Goal: Task Accomplishment & Management: Manage account settings

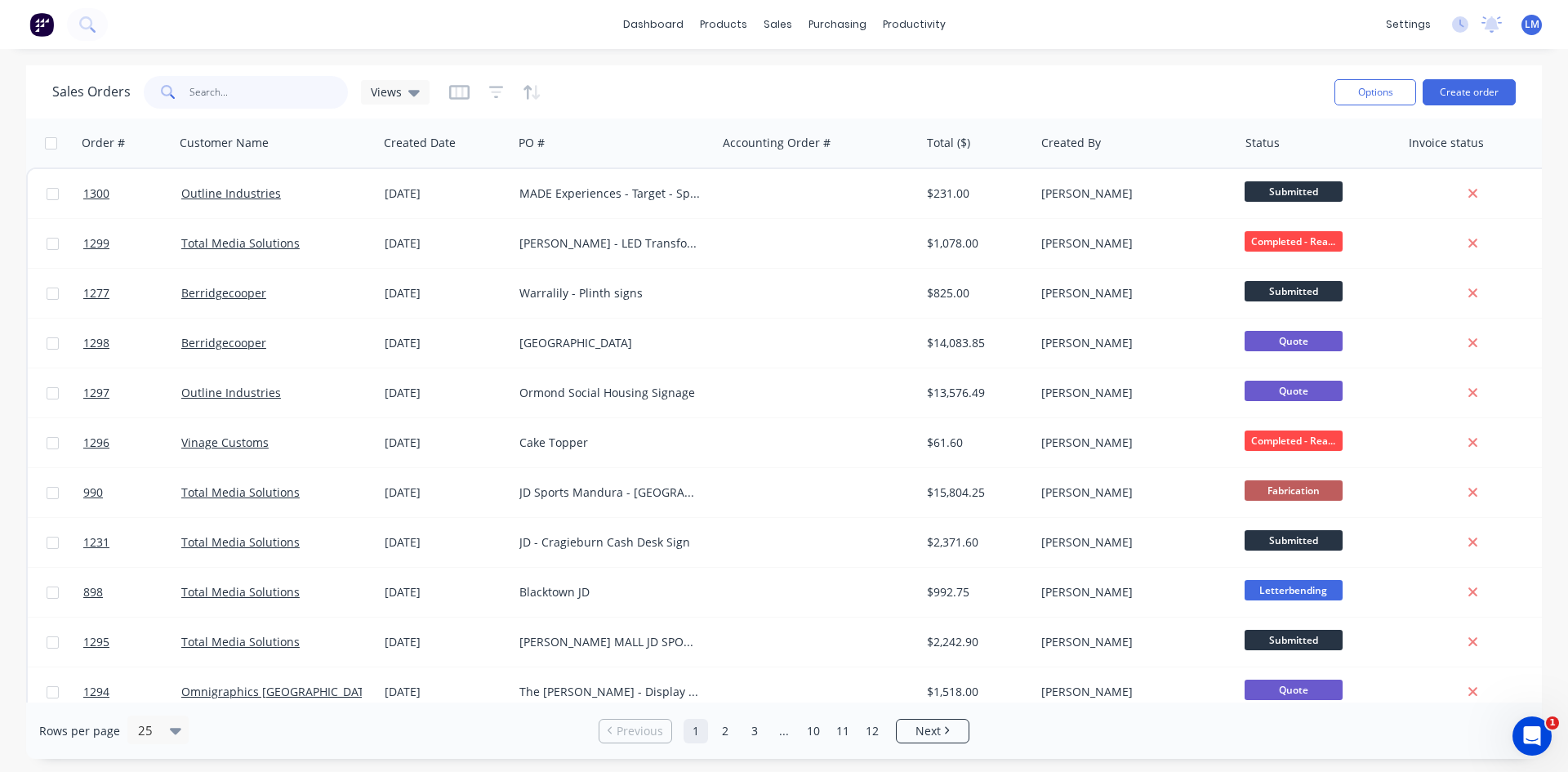
click at [229, 93] on input "text" at bounding box center [270, 93] width 160 height 33
type input "arch"
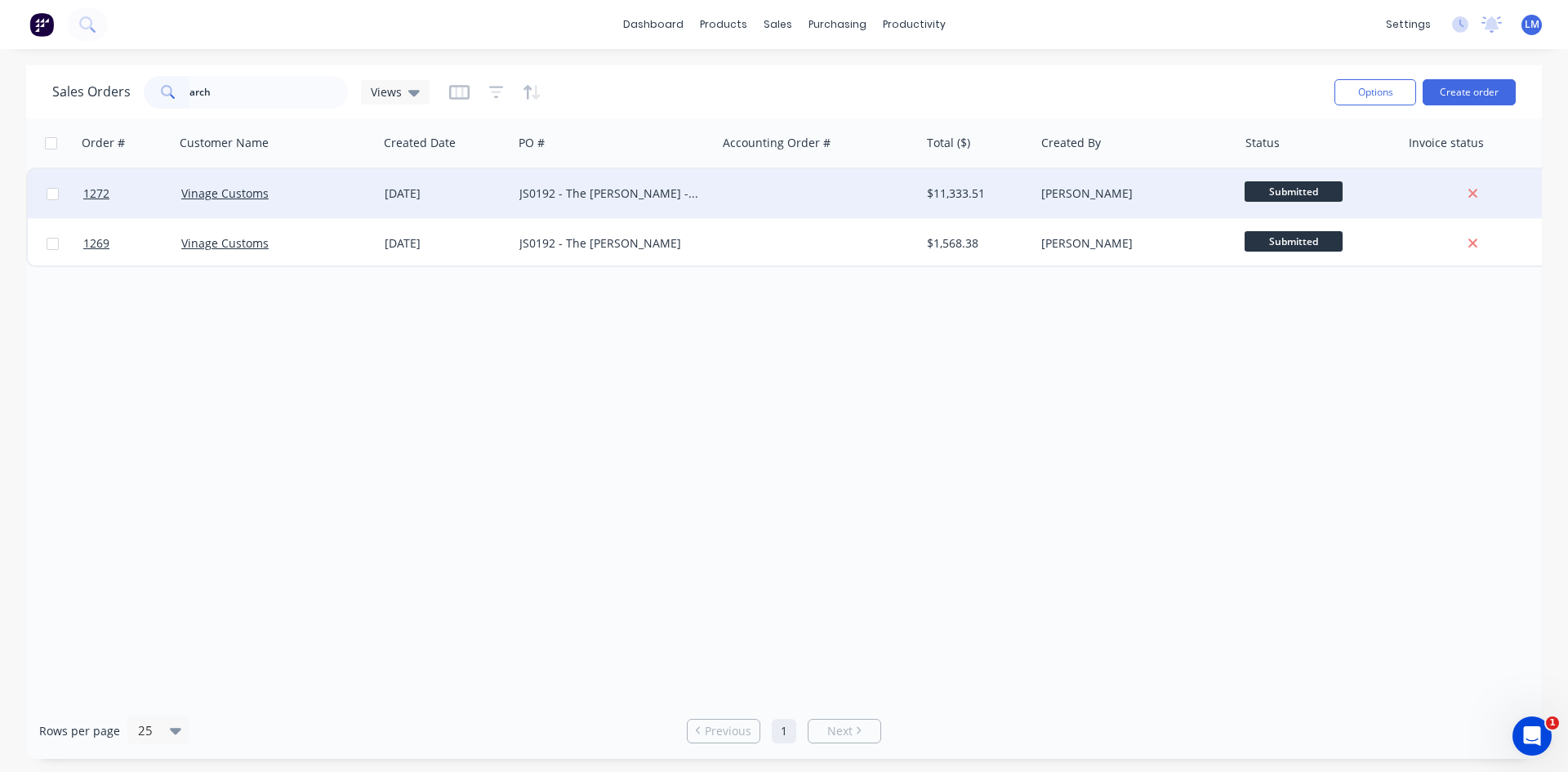
click at [591, 193] on div "JS0192 - The [PERSON_NAME] - FRV" at bounding box center [611, 193] width 182 height 17
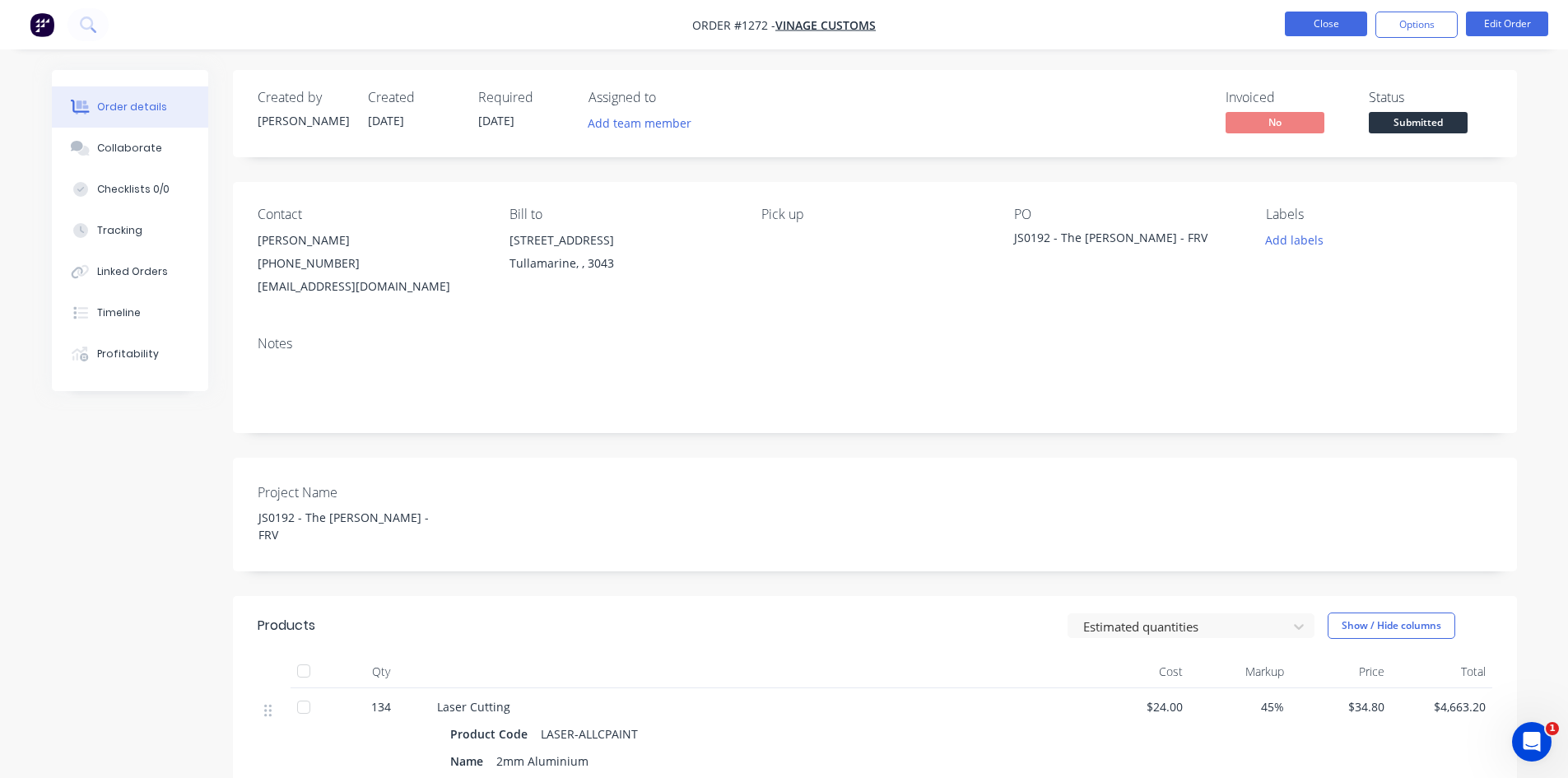
click at [1315, 20] on button "Close" at bounding box center [1326, 23] width 82 height 25
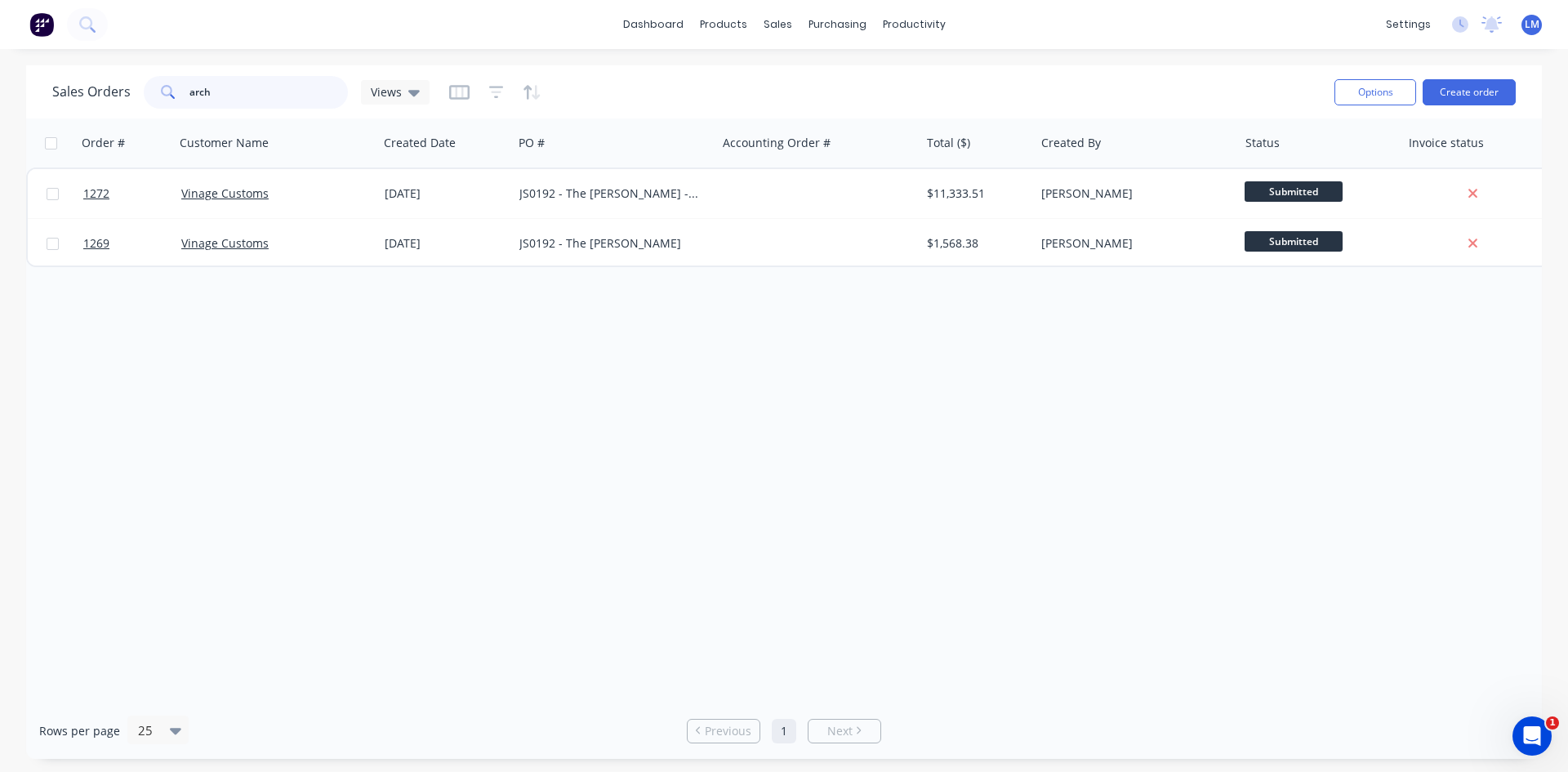
drag, startPoint x: 200, startPoint y: 93, endPoint x: 137, endPoint y: 93, distance: 63.0
click at [137, 93] on div "Sales Orders arch Views" at bounding box center [241, 93] width 378 height 33
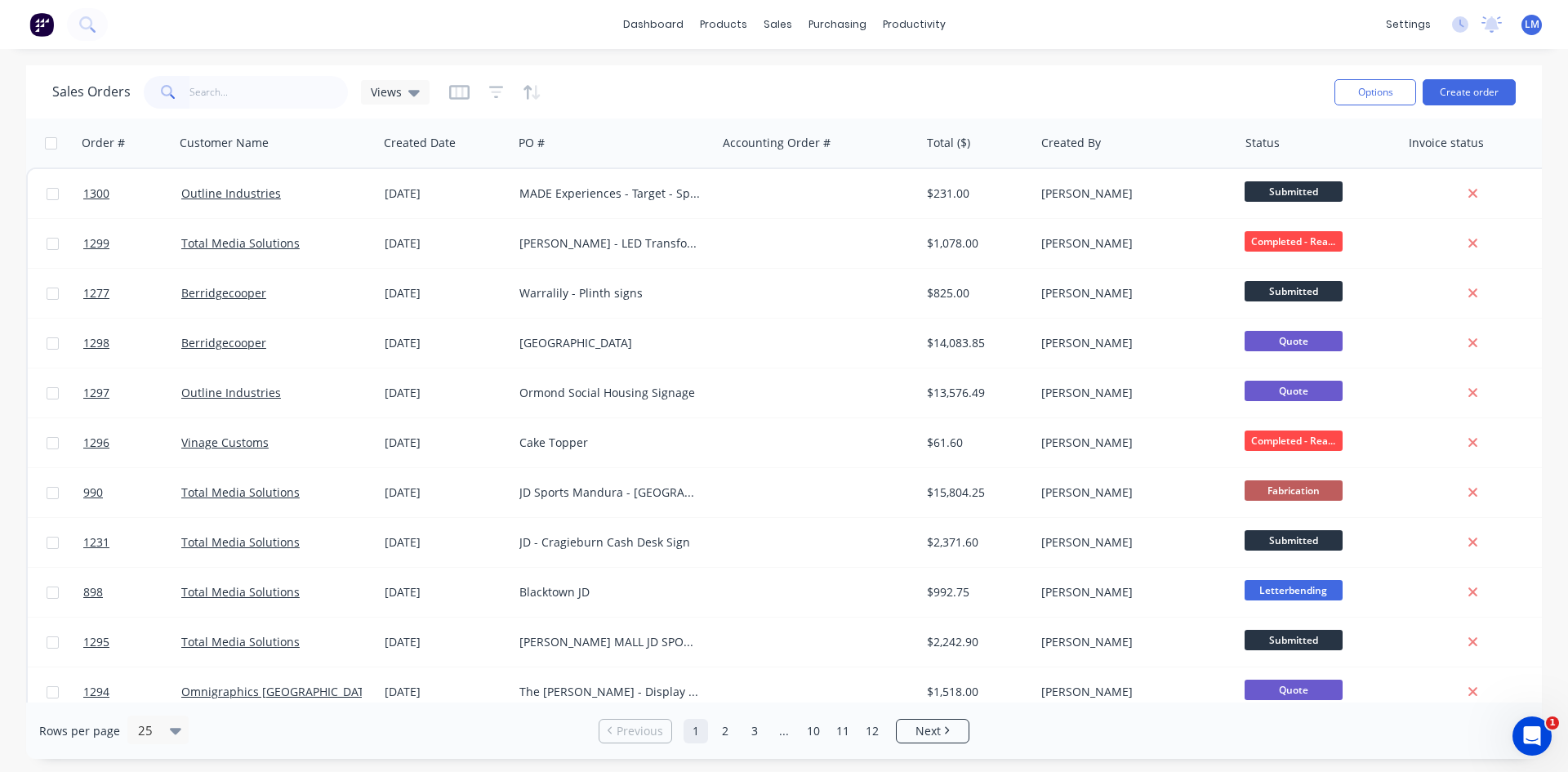
click at [659, 92] on div "Sales Orders Views" at bounding box center [687, 92] width 1269 height 40
click at [1477, 92] on button "Create order" at bounding box center [1470, 92] width 94 height 27
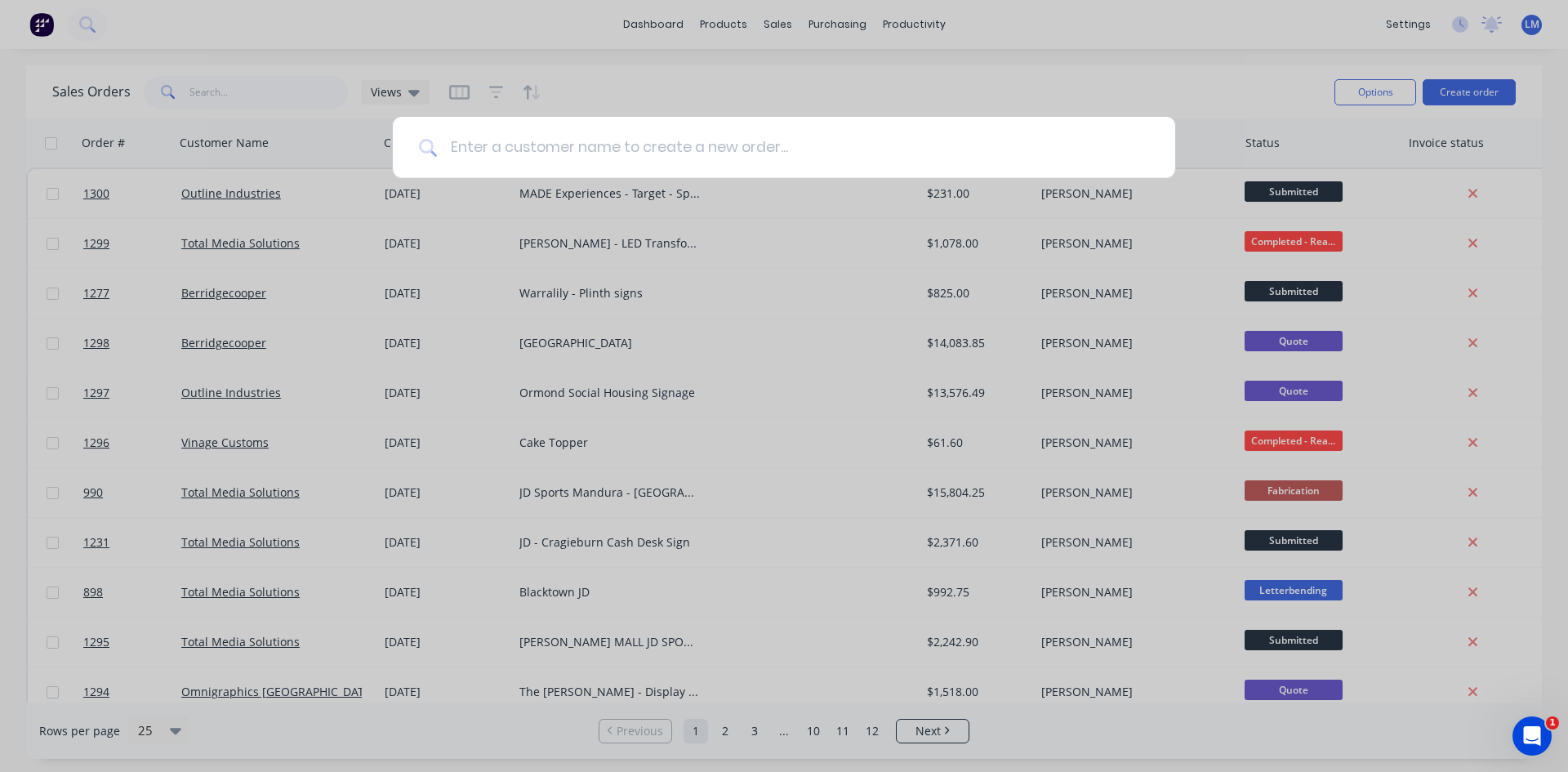
click at [588, 153] on input at bounding box center [793, 147] width 712 height 61
click at [663, 151] on input at bounding box center [793, 147] width 712 height 61
type input "outl"
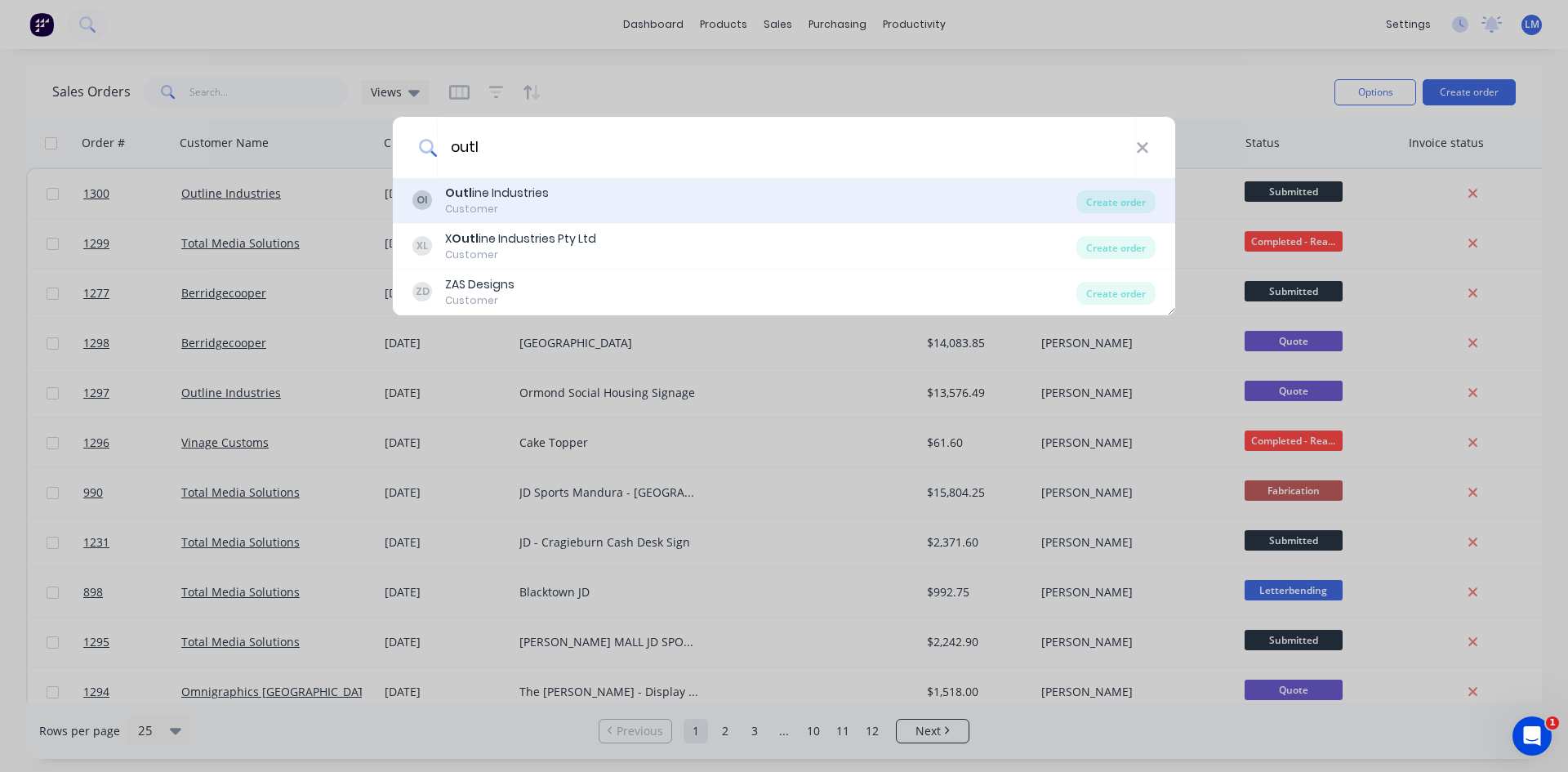
click at [604, 185] on div "OI Outl ine Industries Customer" at bounding box center [745, 200] width 664 height 32
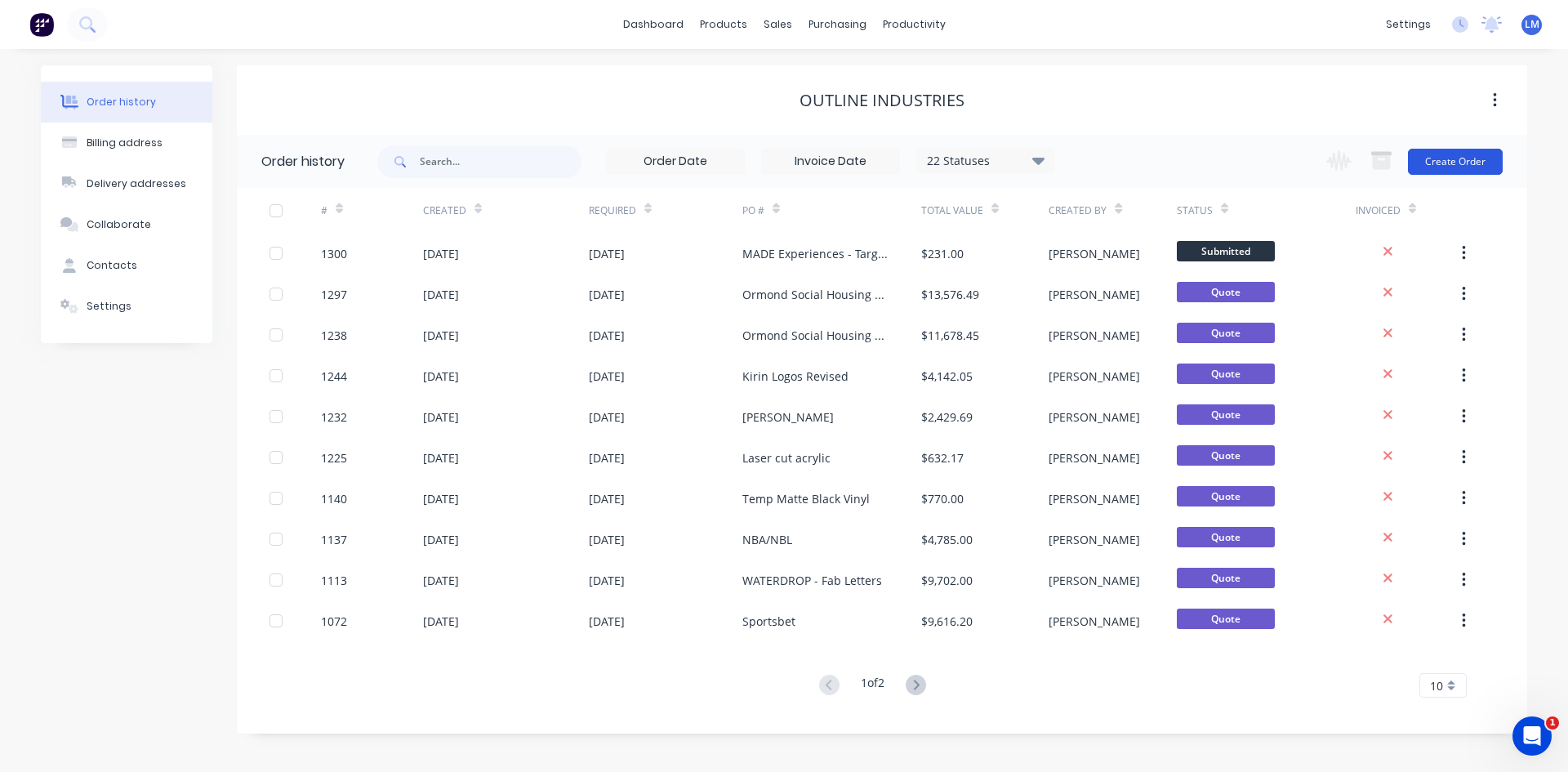
click at [1465, 169] on button "Create Order" at bounding box center [1455, 161] width 94 height 27
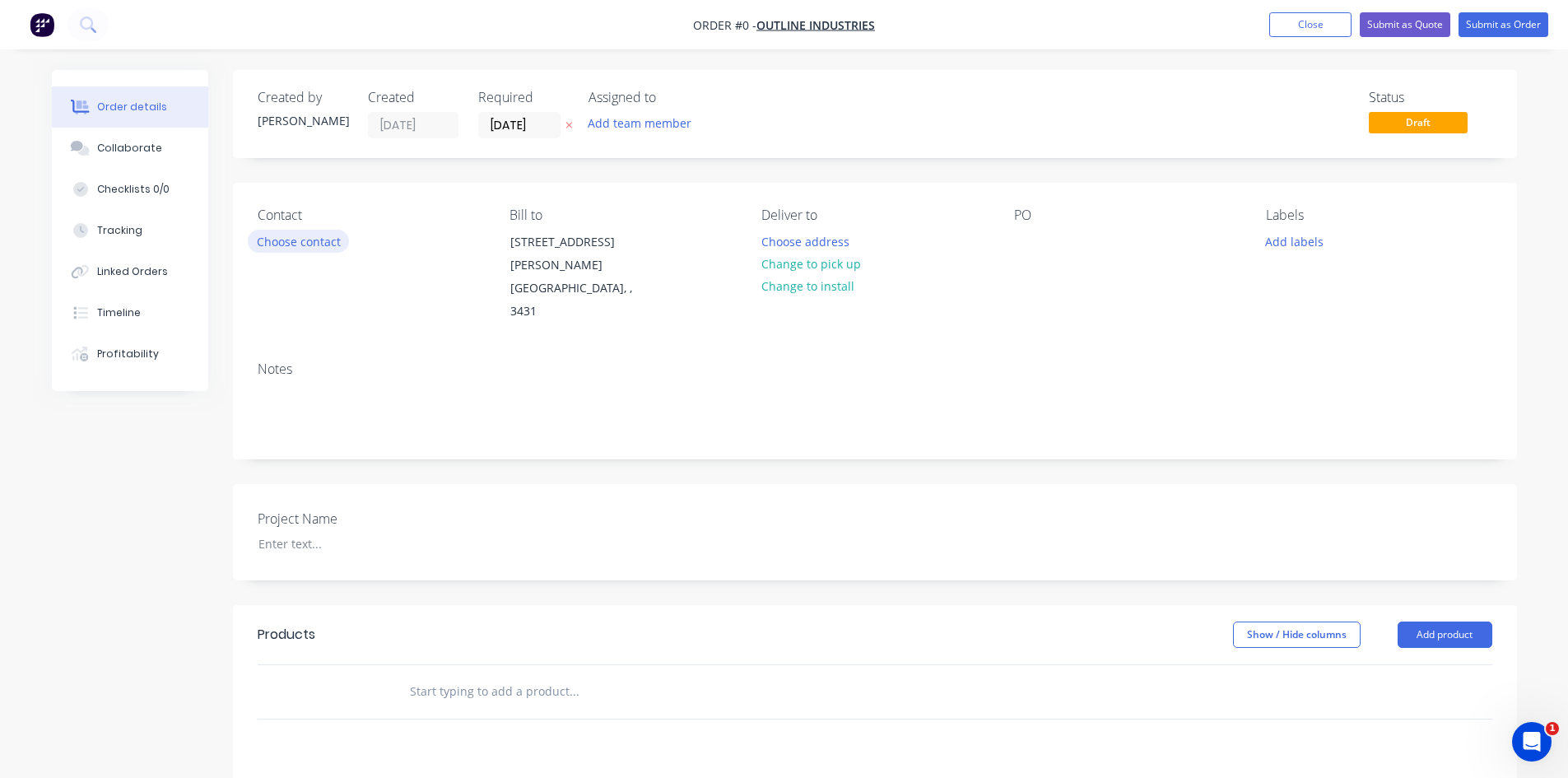
click at [303, 244] on button "Choose contact" at bounding box center [298, 241] width 102 height 22
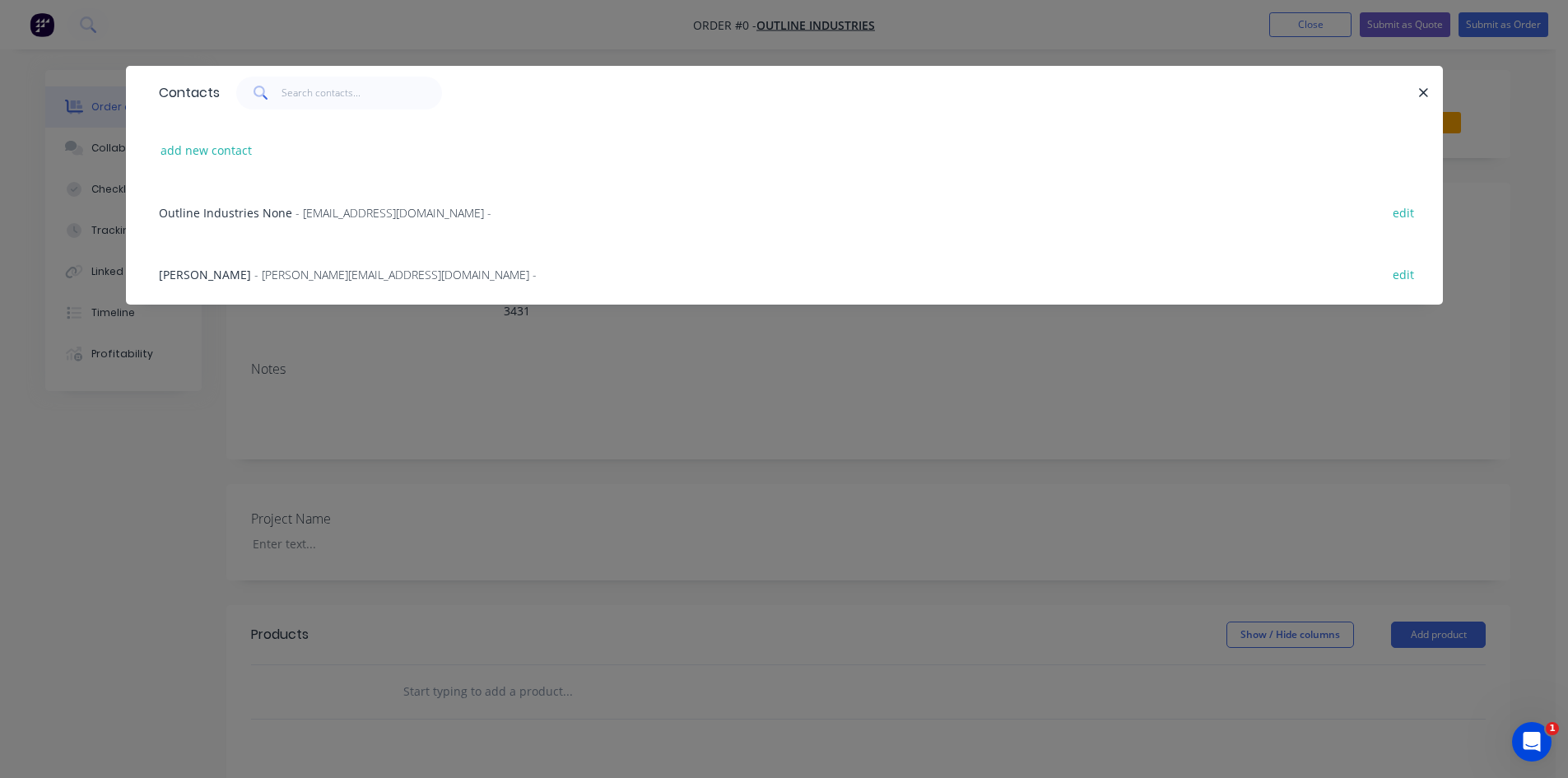
click at [254, 271] on span "- [PERSON_NAME][EMAIL_ADDRESS][DOMAIN_NAME] -" at bounding box center [395, 274] width 283 height 16
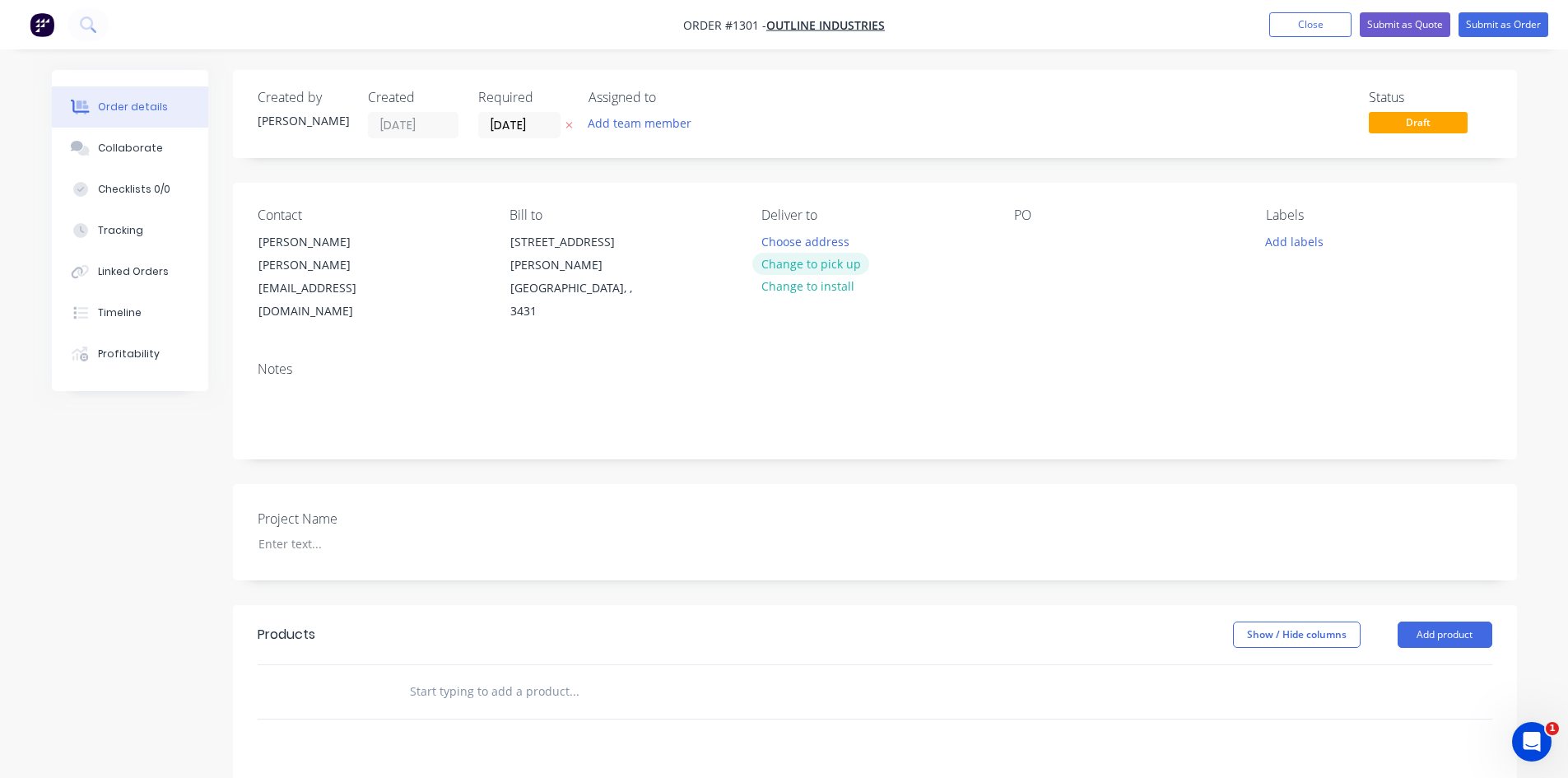
click at [843, 264] on button "Change to pick up" at bounding box center [810, 264] width 117 height 22
click at [1007, 251] on div "Contact [PERSON_NAME] [PERSON_NAME][EMAIL_ADDRESS][DOMAIN_NAME] Bill to [STREET…" at bounding box center [875, 265] width 1284 height 165
click at [1026, 237] on div at bounding box center [1027, 242] width 27 height 24
drag, startPoint x: 1085, startPoint y: 239, endPoint x: 940, endPoint y: 255, distance: 145.9
click at [940, 255] on div "Contact [PERSON_NAME] [PERSON_NAME][EMAIL_ADDRESS][DOMAIN_NAME] Bill to [STREET…" at bounding box center [875, 265] width 1284 height 165
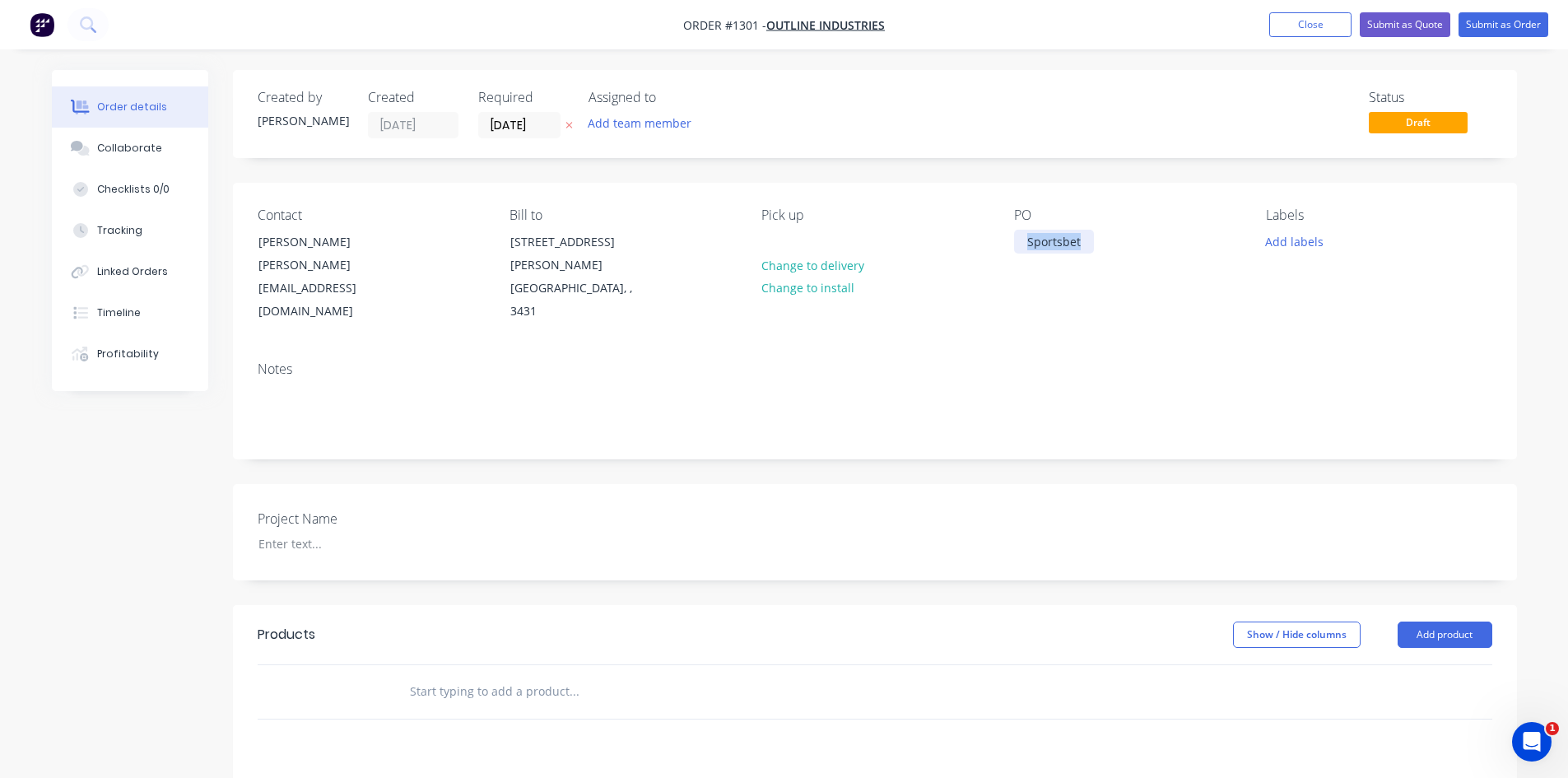
click at [1089, 242] on div "Sportsbet" at bounding box center [1054, 242] width 79 height 24
click at [1088, 242] on div "Sportsbet" at bounding box center [1054, 242] width 79 height 24
drag, startPoint x: 1175, startPoint y: 241, endPoint x: 1010, endPoint y: 252, distance: 165.4
click at [1010, 252] on div "Contact [PERSON_NAME] [PERSON_NAME][EMAIL_ADDRESS][DOMAIN_NAME] Bill to [STREET…" at bounding box center [875, 265] width 1284 height 165
copy div "Sportsbet - Container logos"
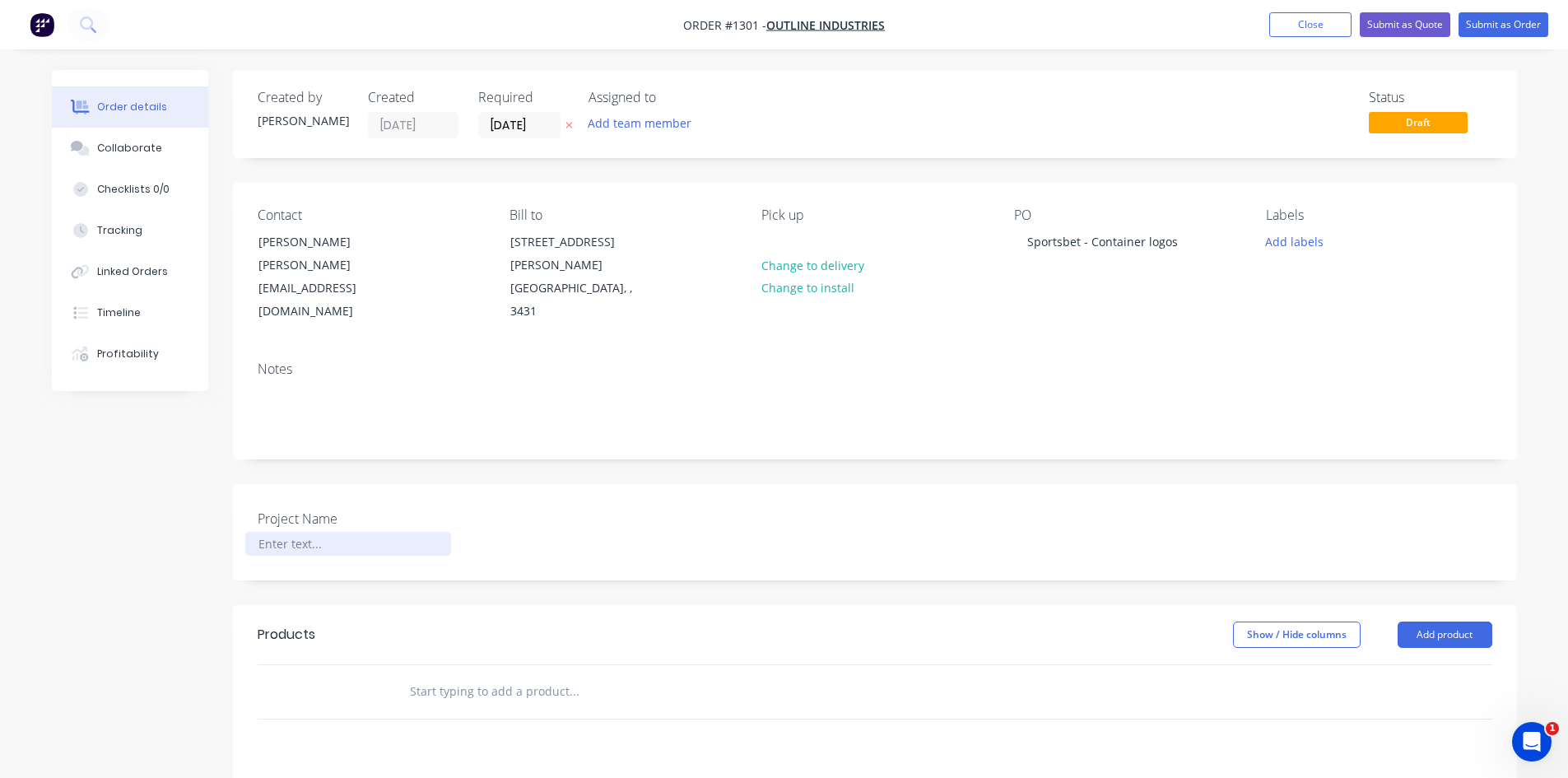
click at [287, 532] on div at bounding box center [347, 544] width 206 height 24
paste div
click at [513, 675] on input "text" at bounding box center [574, 692] width 329 height 33
click at [296, 532] on div at bounding box center [347, 544] width 206 height 24
click at [489, 675] on input "text" at bounding box center [574, 692] width 329 height 33
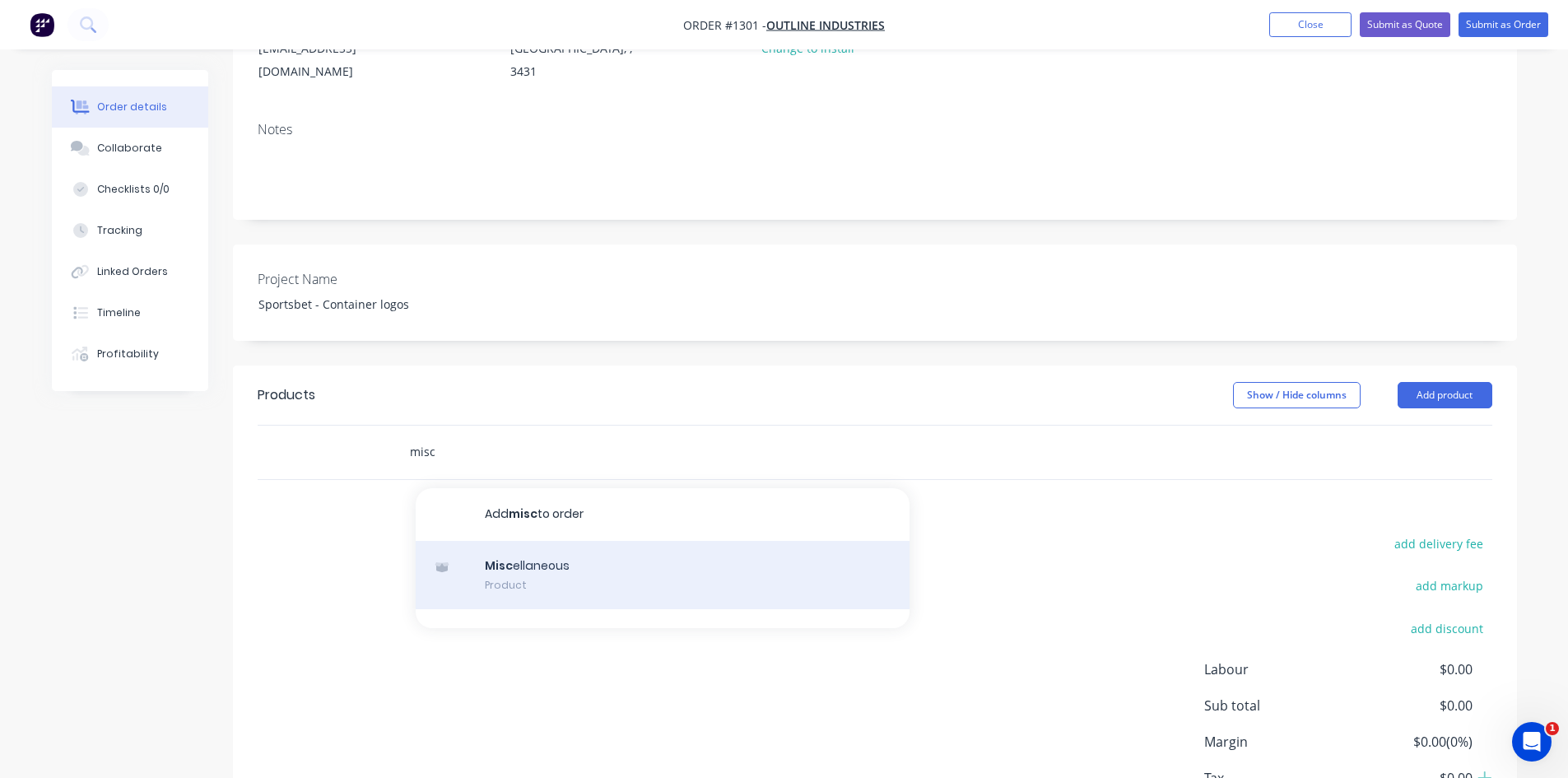
scroll to position [247, 0]
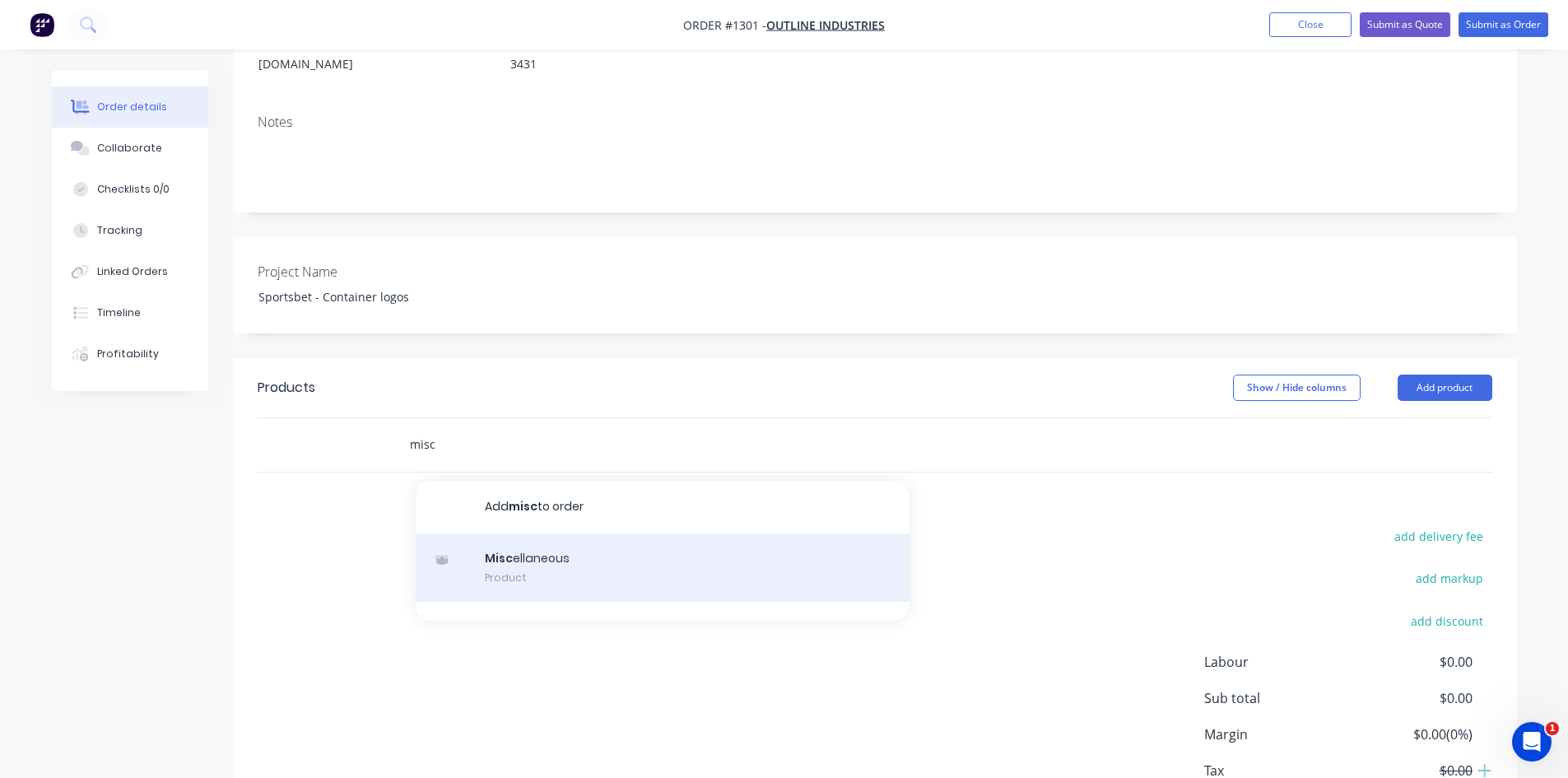
type input "misc"
click at [532, 533] on div "Misc ellaneous Product" at bounding box center [662, 567] width 494 height 69
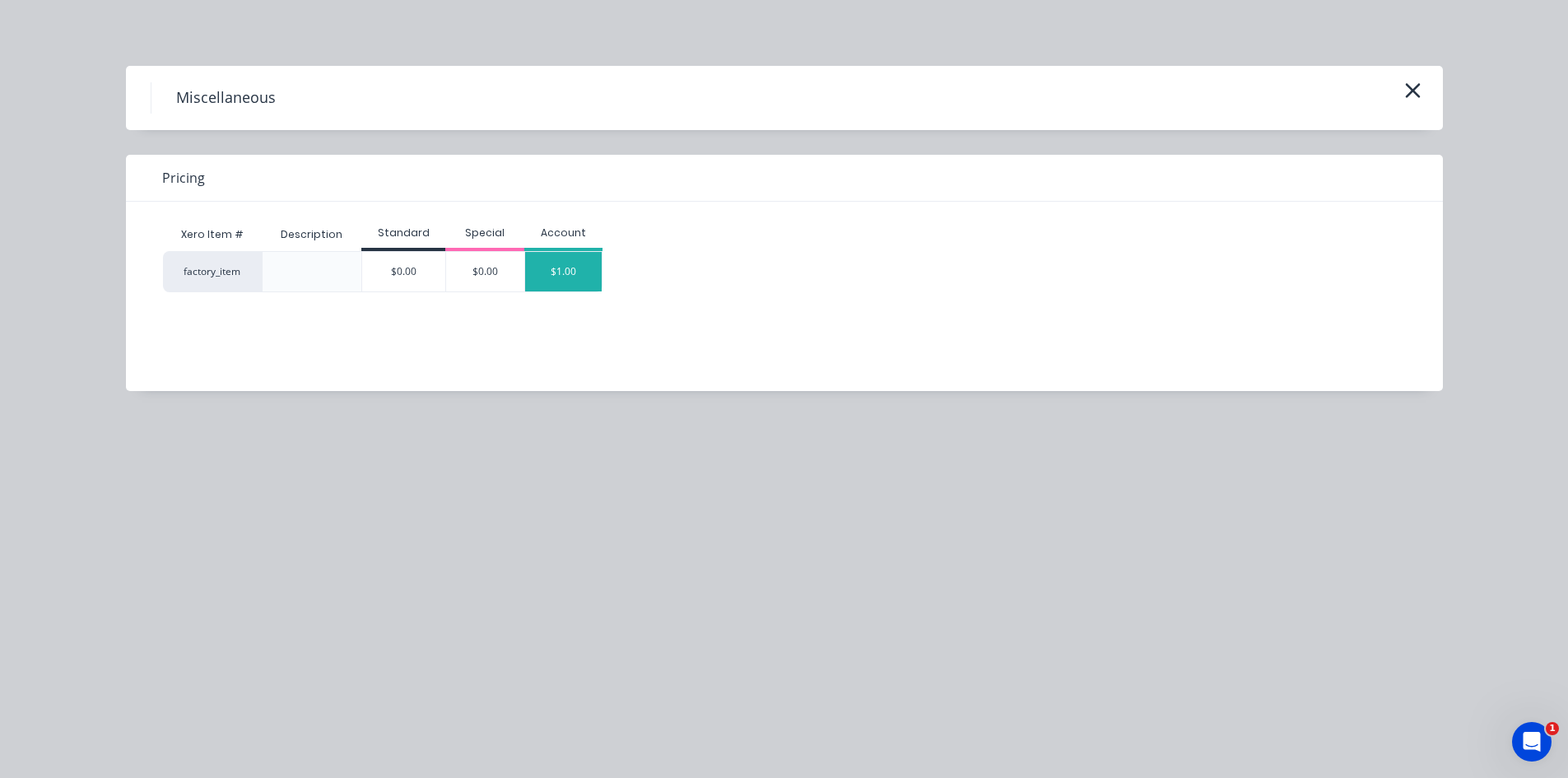
click at [568, 273] on div "$1.00" at bounding box center [564, 272] width 78 height 40
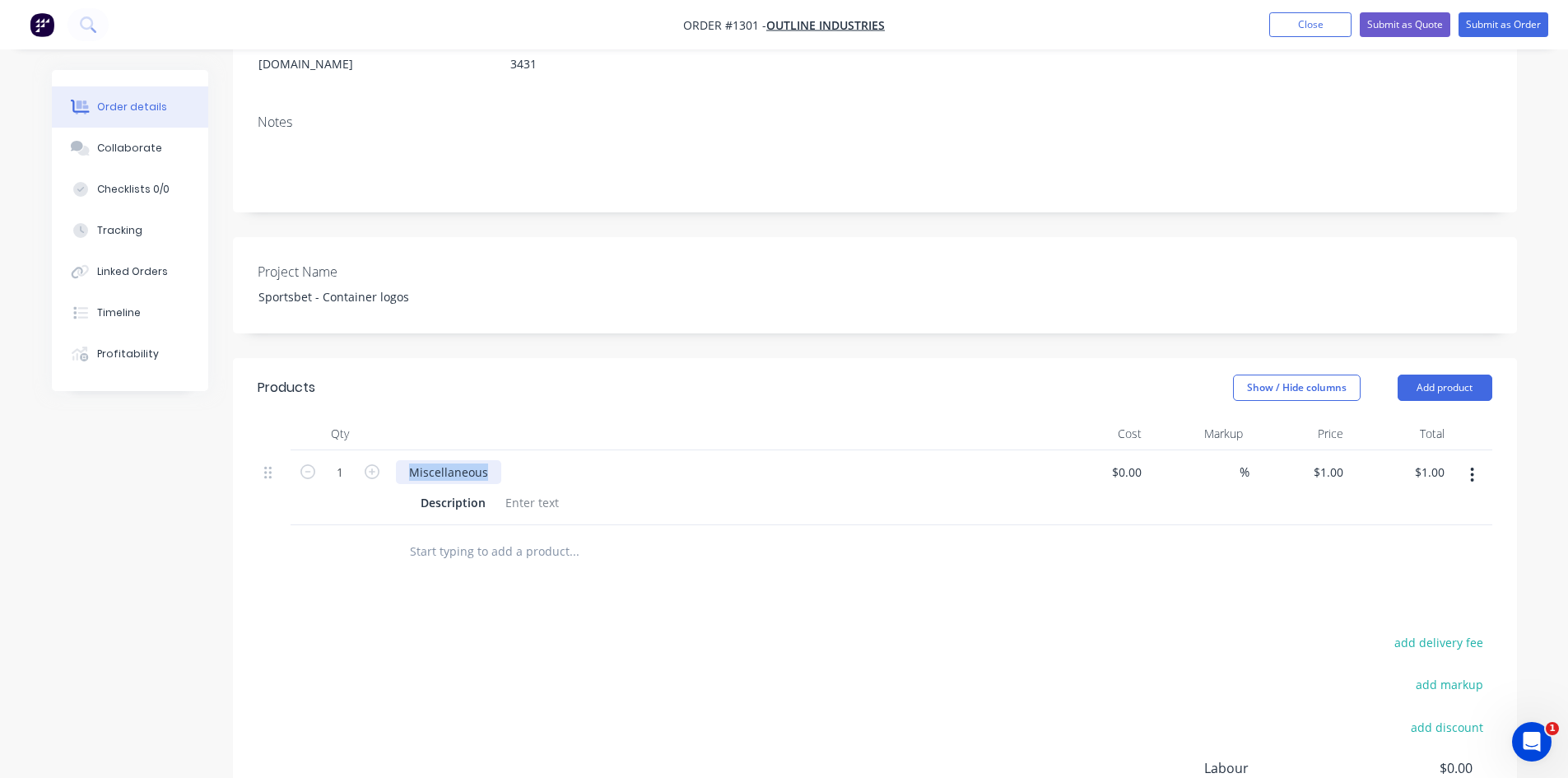
drag, startPoint x: 487, startPoint y: 433, endPoint x: 362, endPoint y: 435, distance: 125.0
click at [362, 450] on div "1 Miscellaneous Description $0.00 $0.00 % $1.00 $1.00 $1.00 $1.00" at bounding box center [875, 487] width 1234 height 75
click at [522, 491] on div at bounding box center [532, 503] width 67 height 24
click at [524, 491] on div at bounding box center [532, 503] width 67 height 24
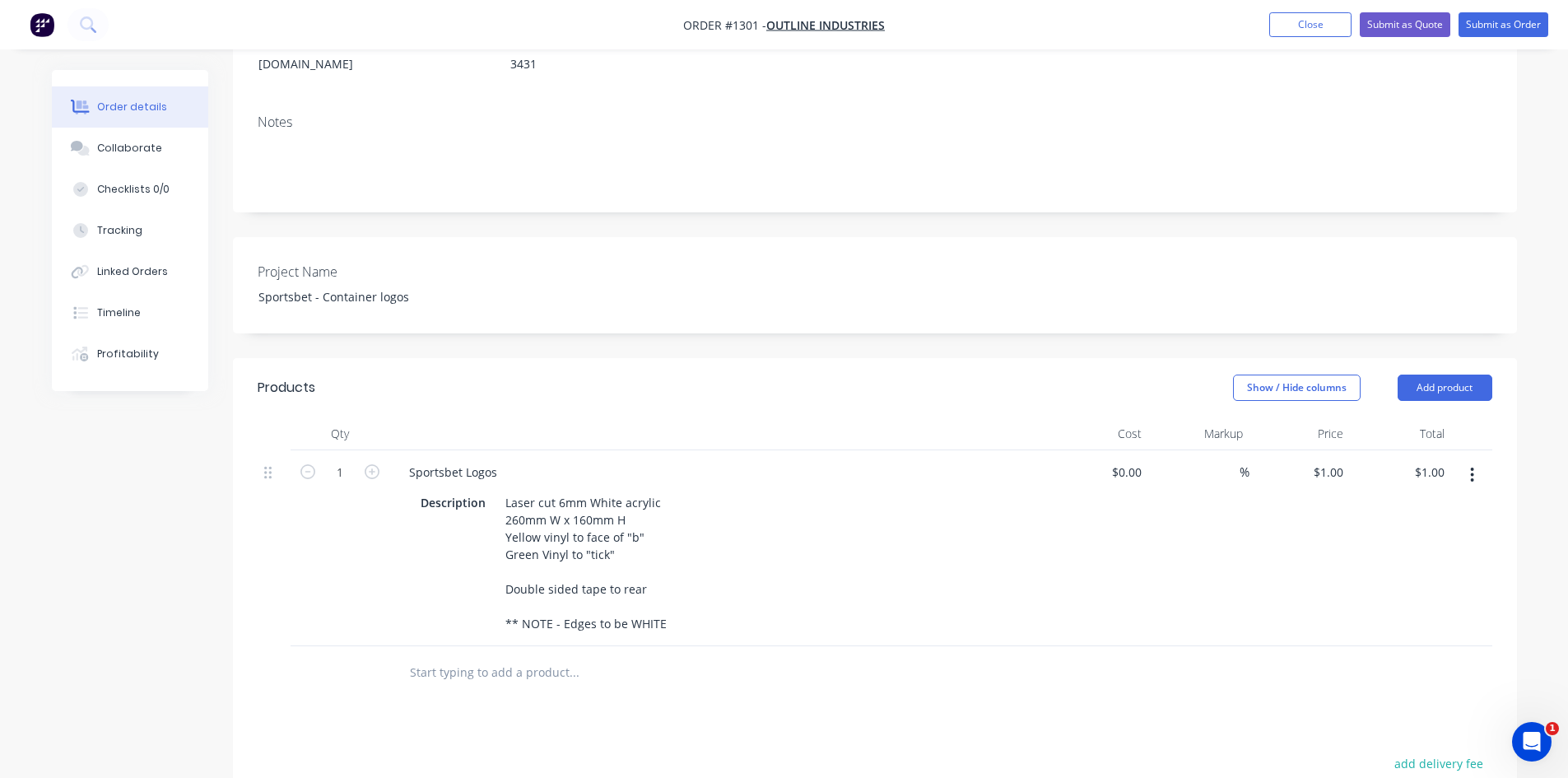
click at [686, 694] on div "Products Show / Hide columns Add product Qty Cost Markup Price Total 1 Sportsbe…" at bounding box center [875, 726] width 1284 height 736
click at [374, 464] on icon "button" at bounding box center [372, 471] width 15 height 15
type input "2"
type input "$2.00"
click at [374, 464] on icon "button" at bounding box center [372, 471] width 15 height 15
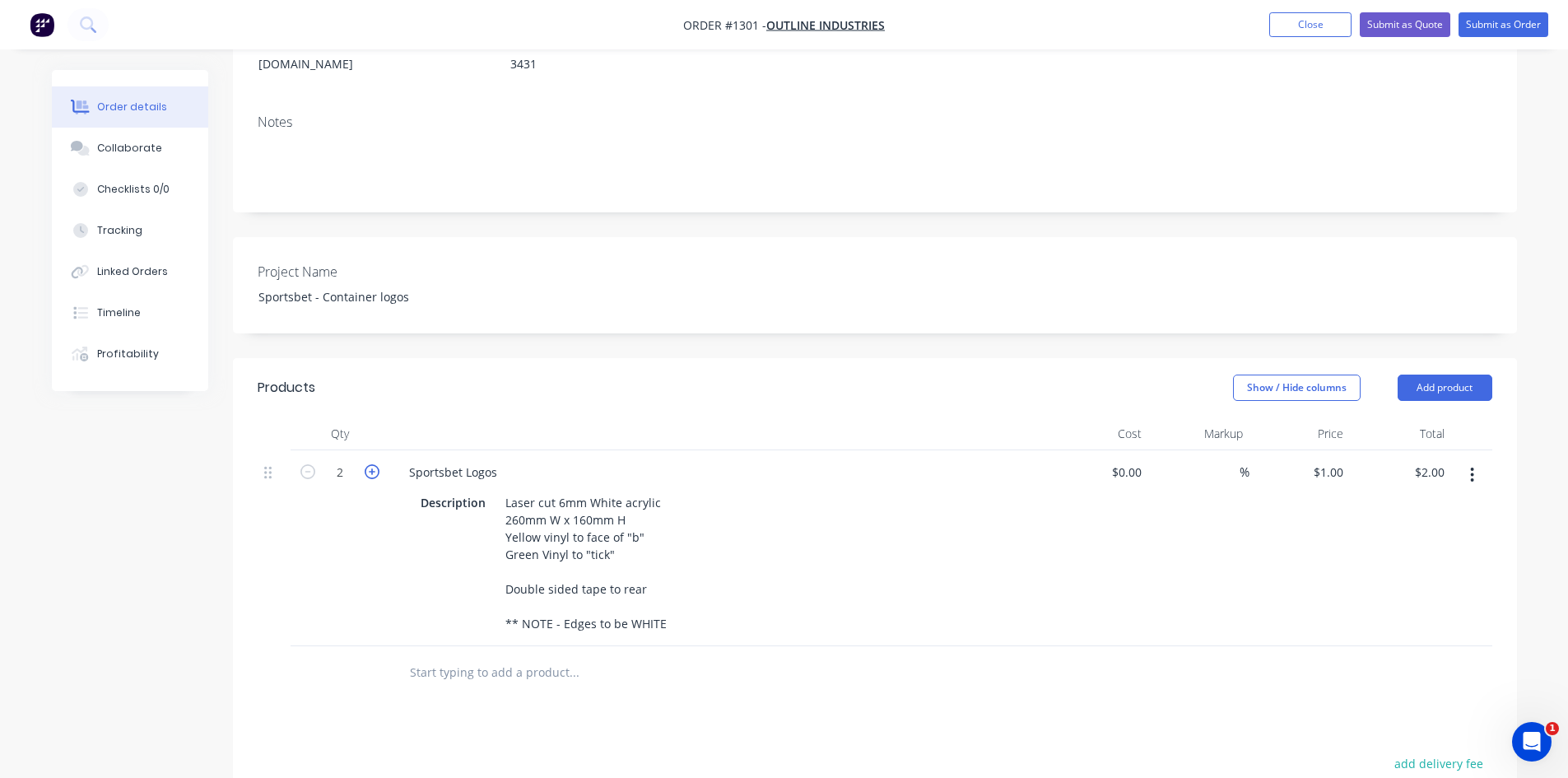
type input "3"
type input "$3.00"
click at [374, 464] on icon "button" at bounding box center [372, 471] width 15 height 15
type input "4"
type input "$4.00"
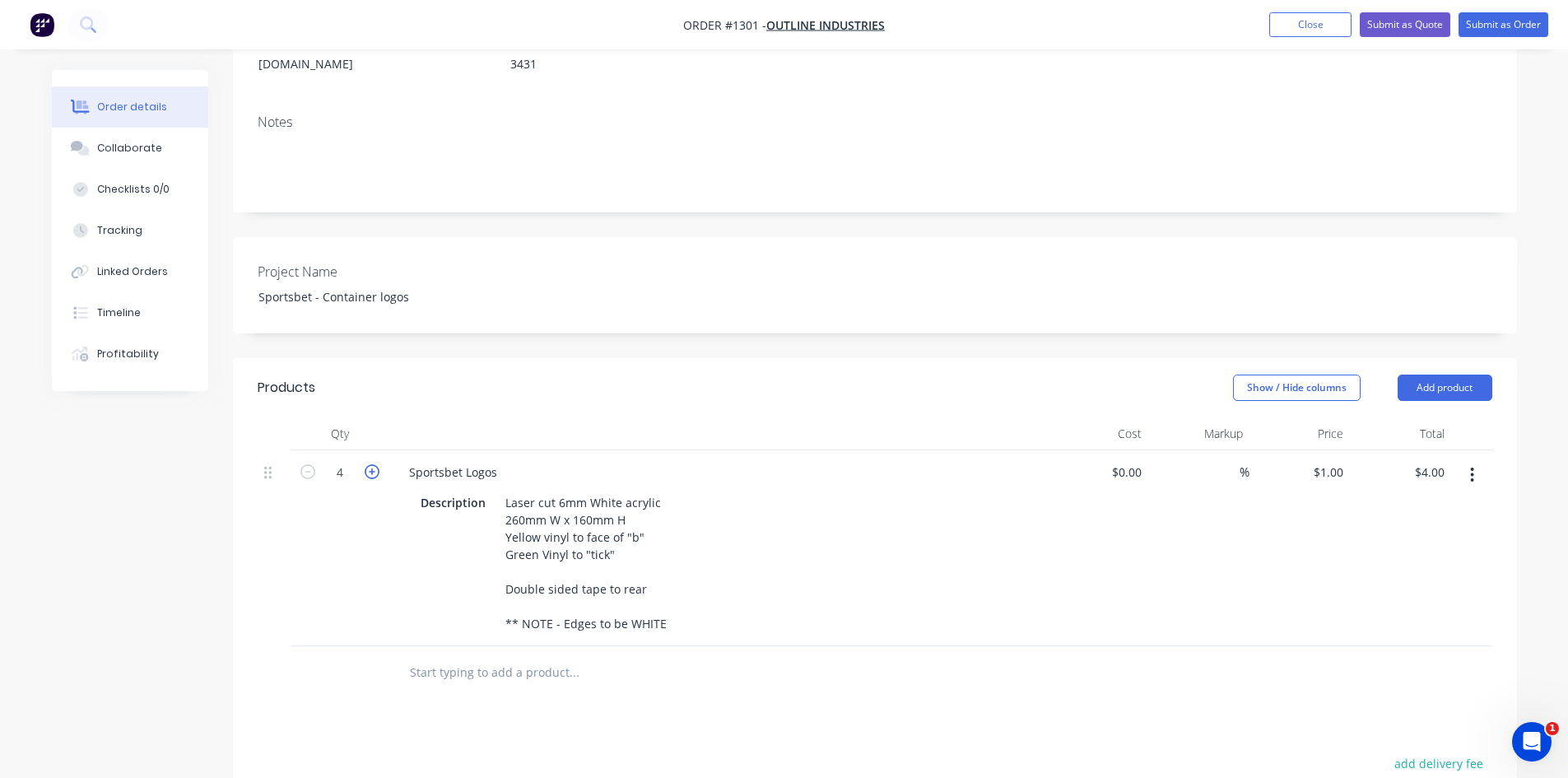
click at [374, 464] on icon "button" at bounding box center [372, 471] width 15 height 15
type input "5"
type input "$5.00"
click at [374, 464] on icon "button" at bounding box center [372, 471] width 15 height 15
type input "6"
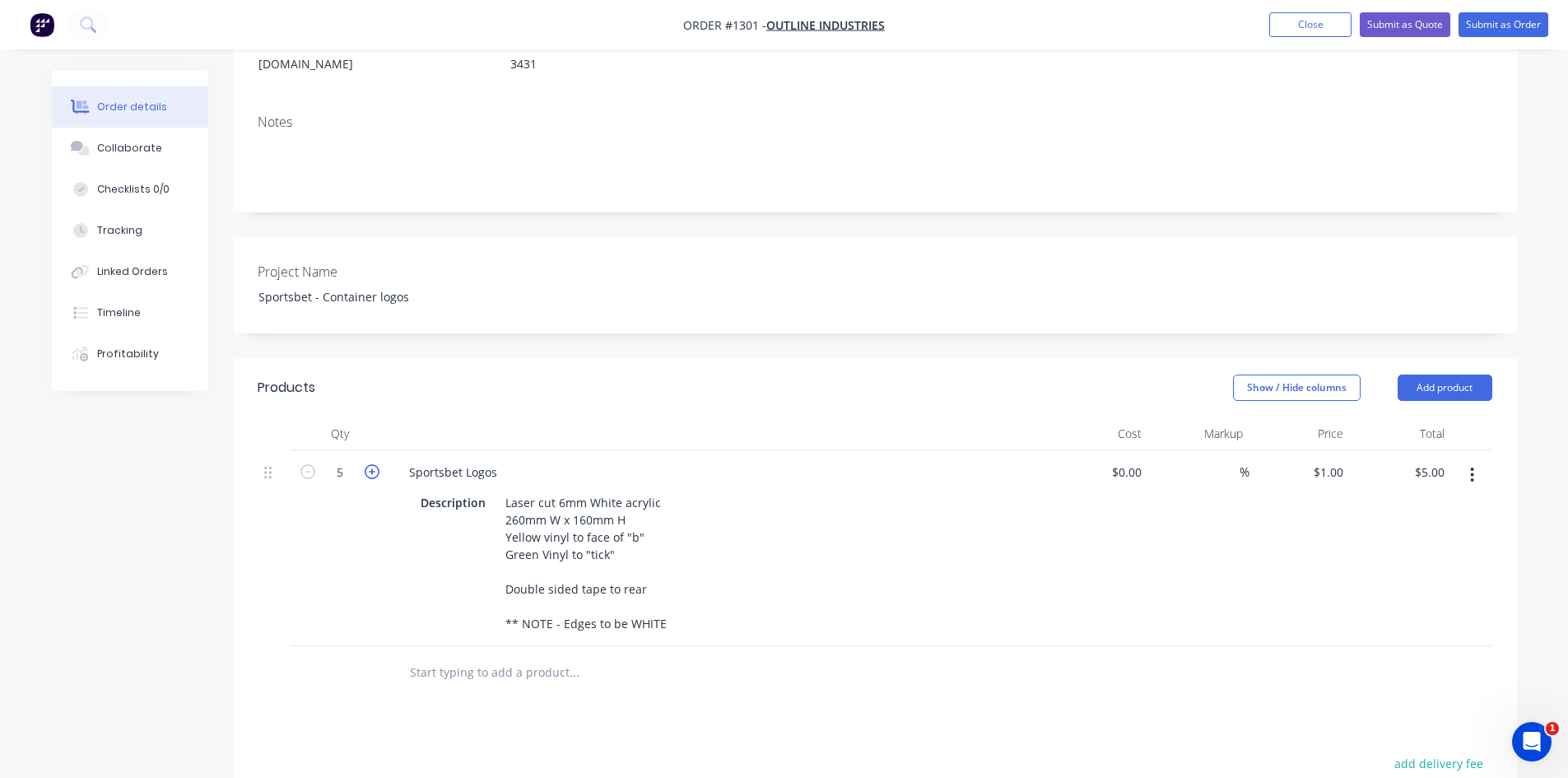
type input "$6.00"
click at [374, 464] on icon "button" at bounding box center [372, 471] width 15 height 15
type input "7"
type input "$7.00"
click at [374, 464] on icon "button" at bounding box center [372, 471] width 15 height 15
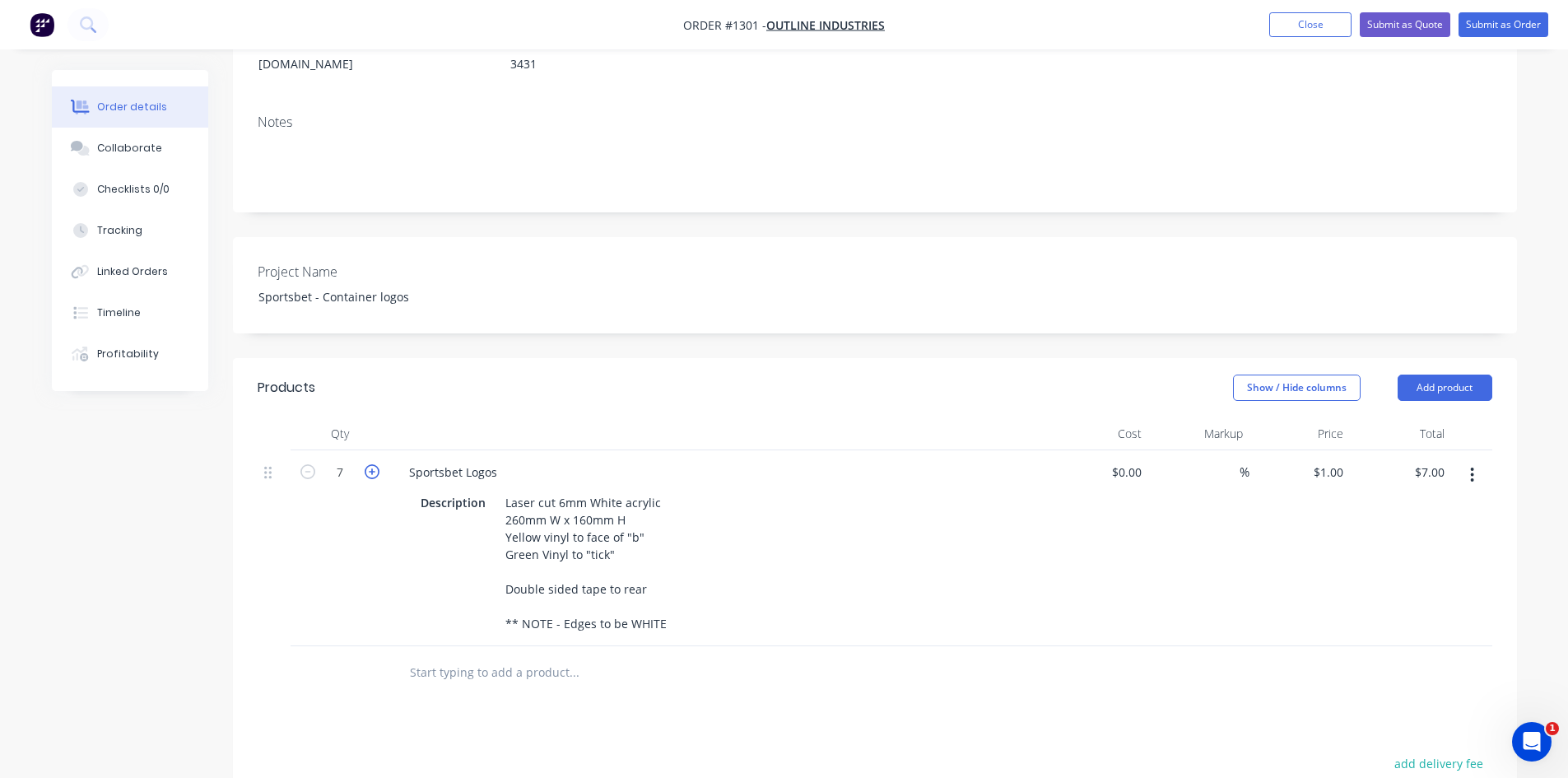
type input "8"
type input "$8.00"
click at [691, 668] on div "Products Show / Hide columns Add product Qty Cost Markup Price Total 8 Sportsbe…" at bounding box center [875, 726] width 1284 height 736
click at [1465, 460] on button "button" at bounding box center [1472, 475] width 39 height 30
click at [1401, 540] on div "Duplicate" at bounding box center [1414, 552] width 127 height 24
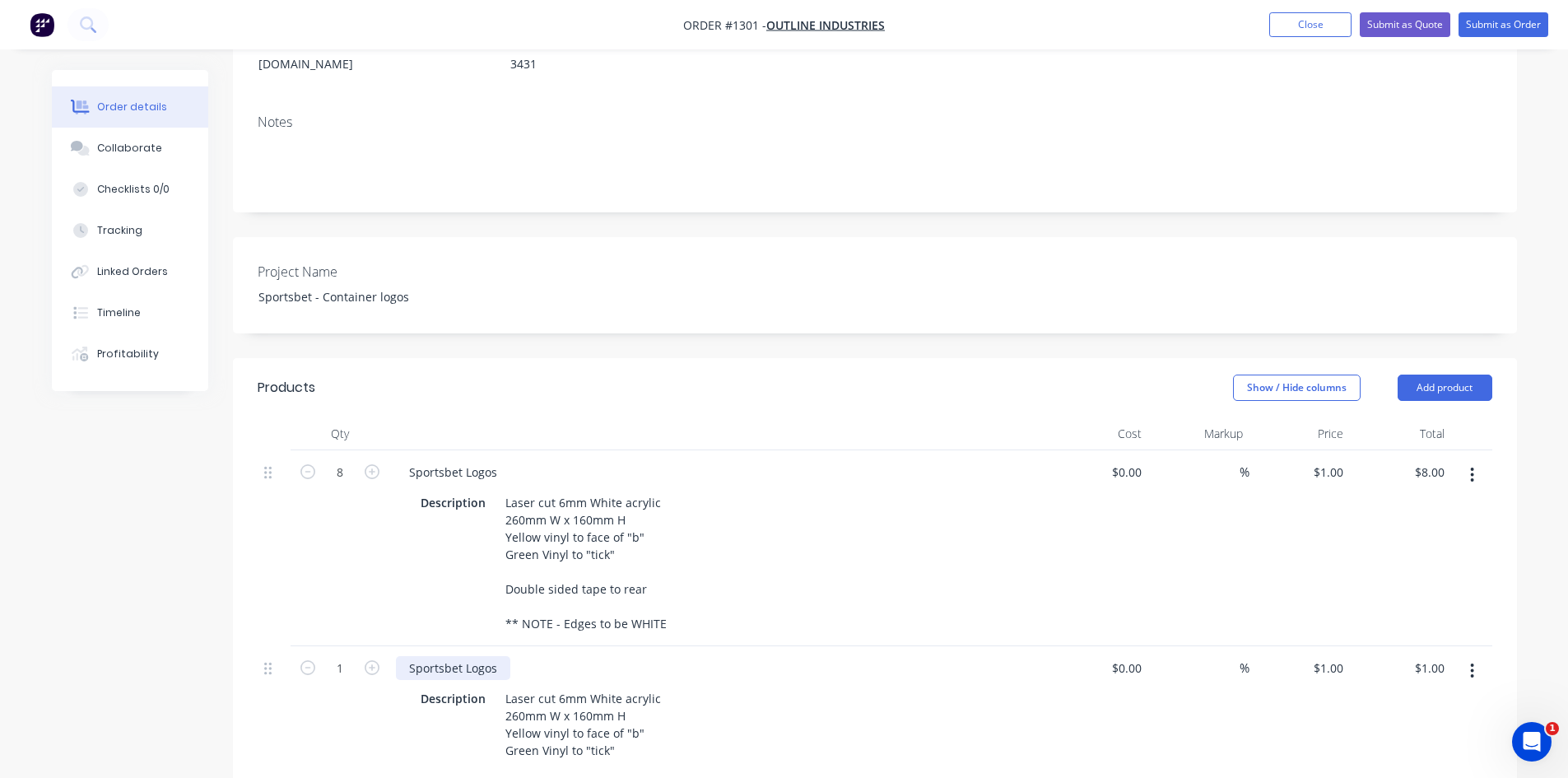
click at [462, 656] on div "Sportsbet Logos" at bounding box center [454, 668] width 115 height 24
click at [406, 656] on div "Sportsbet Logos" at bounding box center [454, 668] width 115 height 24
click at [527, 656] on div "Large Sportsbet Logos" at bounding box center [470, 668] width 148 height 24
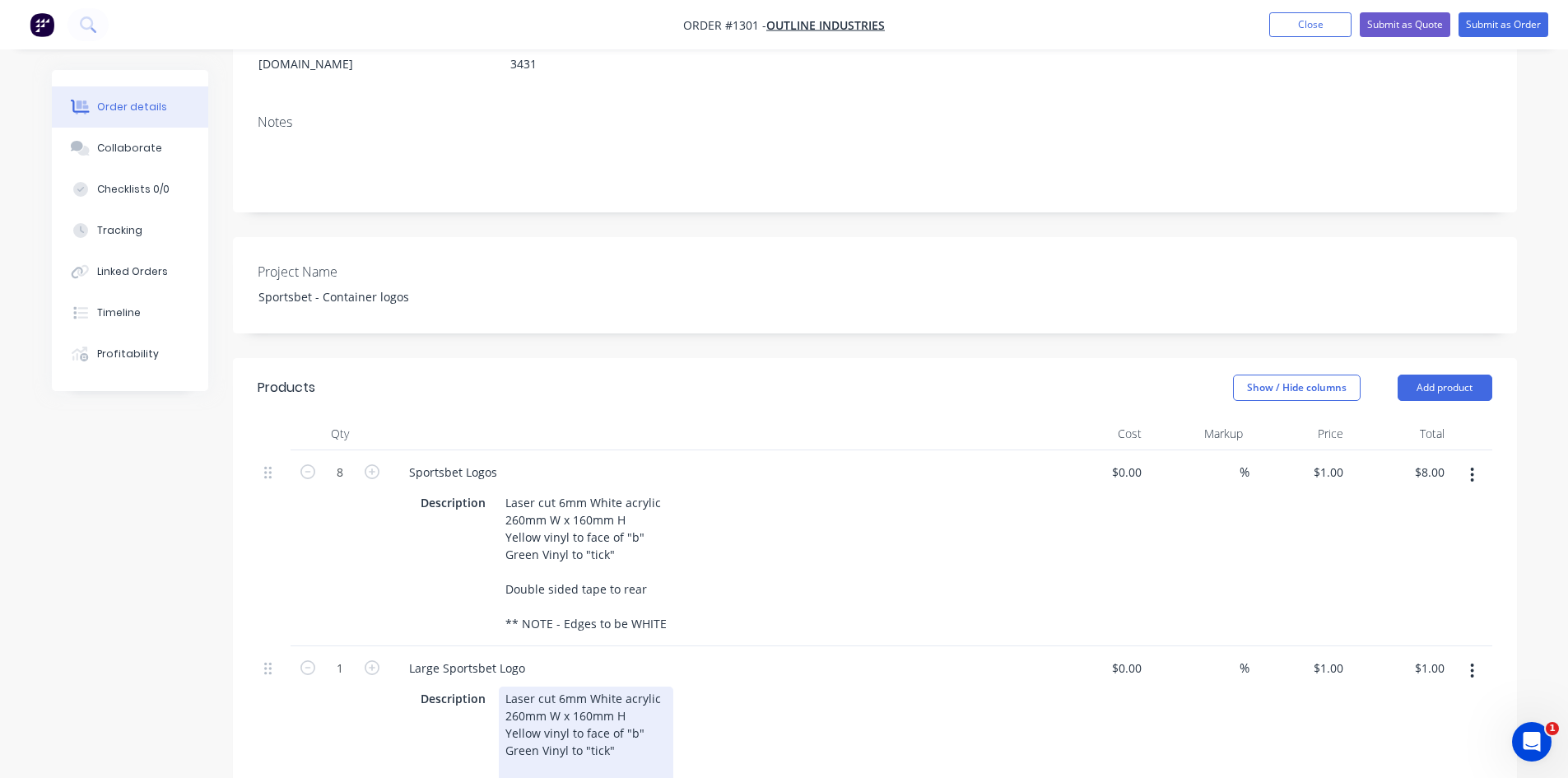
click at [701, 687] on div "Description Laser cut 6mm White acrylic 260mm W x 160mm H Yellow vinyl to face …" at bounding box center [715, 759] width 602 height 145
drag, startPoint x: 570, startPoint y: 670, endPoint x: 590, endPoint y: 671, distance: 20.0
click at [590, 687] on div "Laser cut 6mm White acrylic 260mm W x 160mm H Yellow vinyl to face of "b" Green…" at bounding box center [586, 759] width 175 height 145
click at [509, 687] on div "Laser cut 6mm White acrylic 260mm W x 525mm H Yellow vinyl to face of "b" Green…" at bounding box center [586, 759] width 175 height 145
click at [731, 687] on div "Description Laser cut 6mm White acrylic 2460mm W x 525mm H Yellow vinyl to face…" at bounding box center [715, 759] width 602 height 145
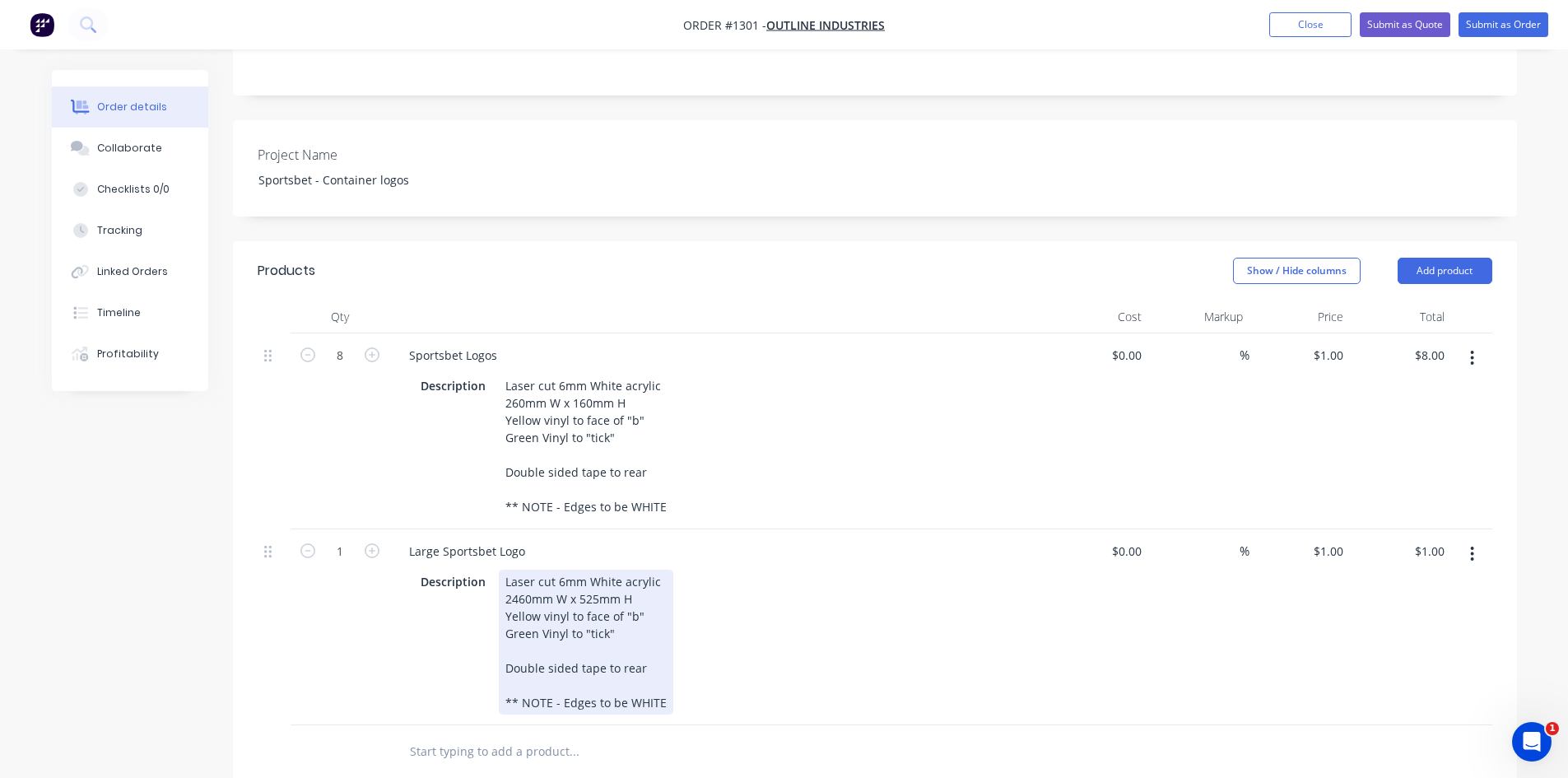
scroll to position [494, 0]
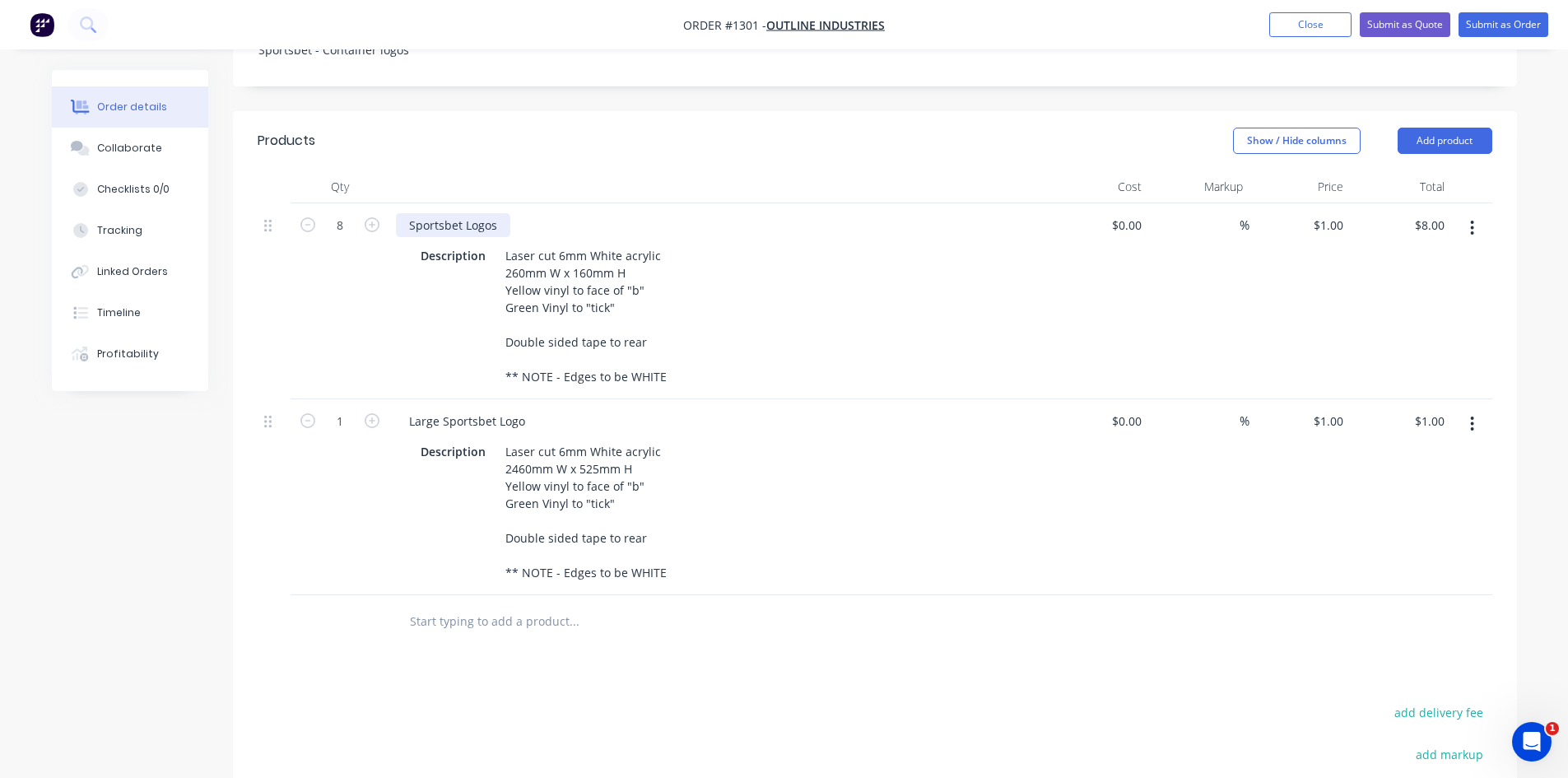
click at [407, 213] on div "Sportsbet Logos" at bounding box center [454, 225] width 115 height 24
click at [903, 534] on div "Description Laser cut 6mm White acrylic 2460mm W x 525mm H Yellow vinyl to face…" at bounding box center [715, 512] width 602 height 145
click at [1473, 417] on icon "button" at bounding box center [1473, 424] width 4 height 15
click at [1437, 488] on div "Duplicate" at bounding box center [1414, 500] width 127 height 24
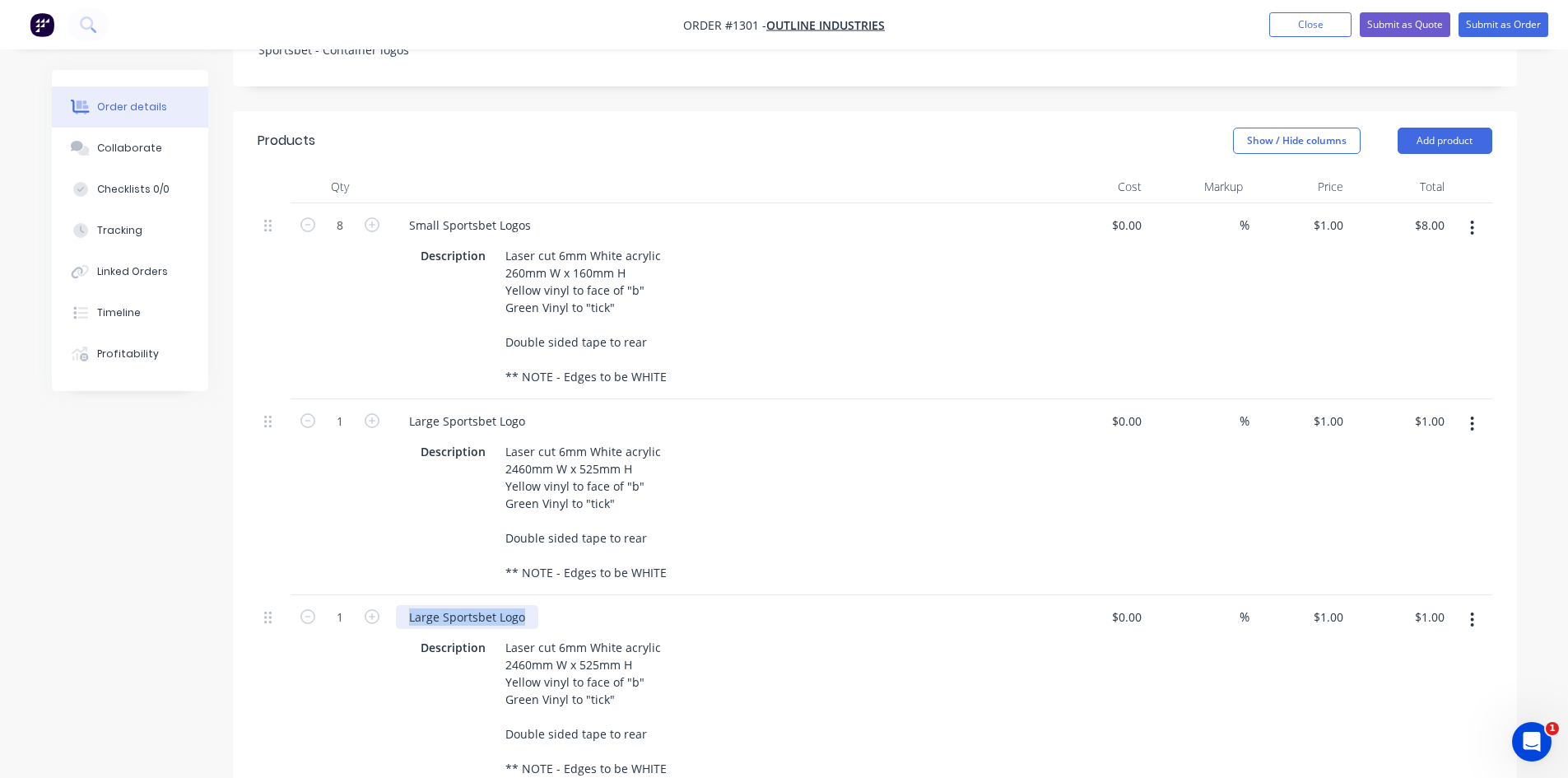
drag, startPoint x: 408, startPoint y: 576, endPoint x: 646, endPoint y: 574, distance: 238.0
click at [653, 605] on div "Large Sportsbet Logo" at bounding box center [719, 617] width 645 height 24
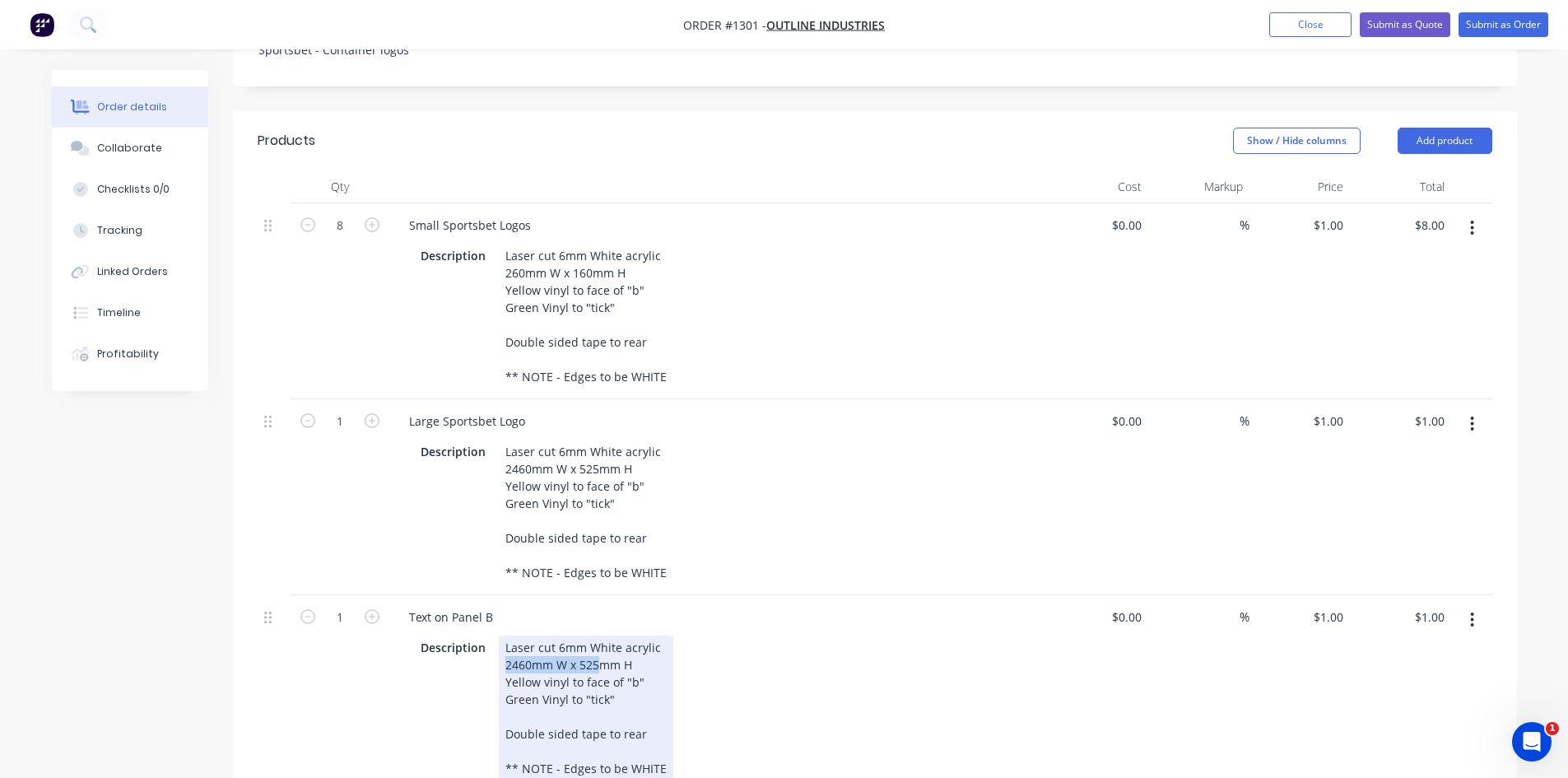
drag, startPoint x: 502, startPoint y: 622, endPoint x: 595, endPoint y: 622, distance: 93.0
click at [595, 636] on div "Laser cut 6mm White acrylic 2460mm W x 525mm H Yellow vinyl to face of "b" Gree…" at bounding box center [586, 708] width 175 height 145
click at [595, 636] on div "Laser cut 6mm White acrylic 100mm H Yellow vinyl to face of "b" Green Vinyl to …" at bounding box center [586, 708] width 175 height 145
drag, startPoint x: 502, startPoint y: 639, endPoint x: 657, endPoint y: 679, distance: 160.1
click at [657, 679] on div "Laser cut 6mm White acrylic 100mm H text Yellow vinyl to face of "b" Green Viny…" at bounding box center [586, 708] width 175 height 145
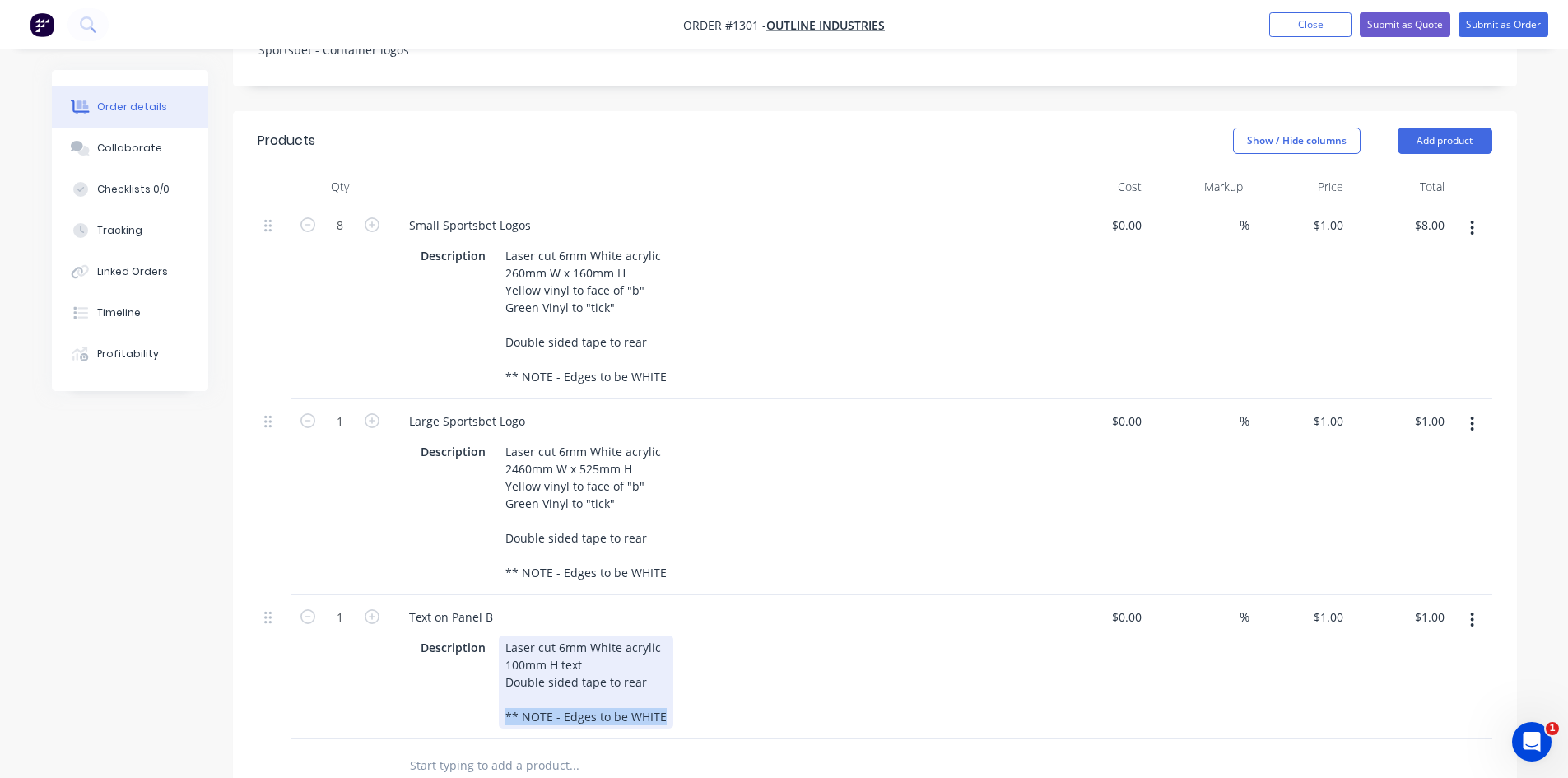
drag, startPoint x: 501, startPoint y: 690, endPoint x: 779, endPoint y: 701, distance: 278.2
click at [779, 701] on div "Description Laser cut 6mm White acrylic 100mm H text Double sided tape to rear …" at bounding box center [715, 682] width 602 height 93
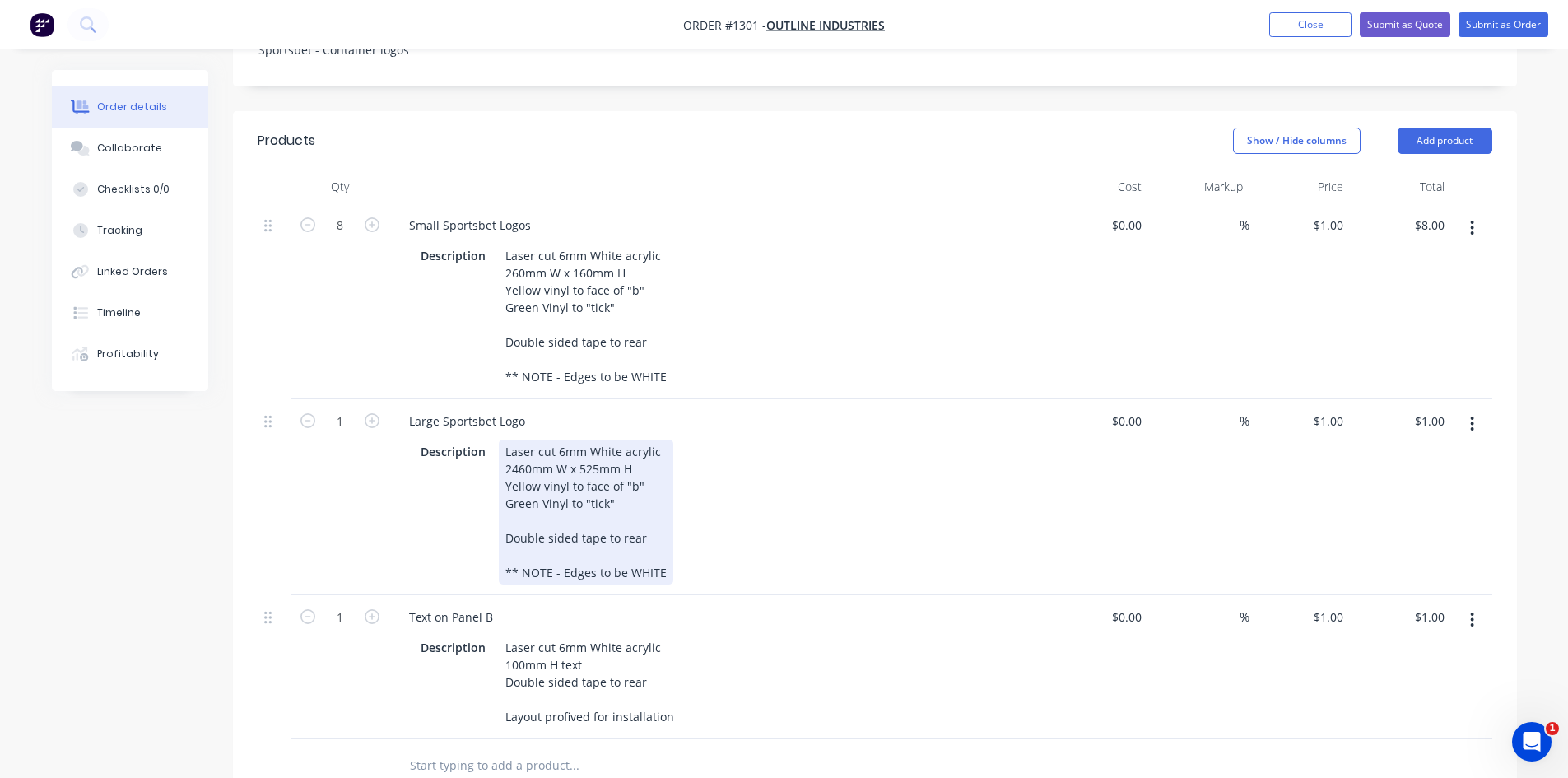
drag, startPoint x: 558, startPoint y: 696, endPoint x: 986, endPoint y: 480, distance: 479.4
click at [986, 480] on div "Description Laser cut 6mm White acrylic 2460mm W x 525mm H Yellow vinyl to face…" at bounding box center [715, 512] width 602 height 145
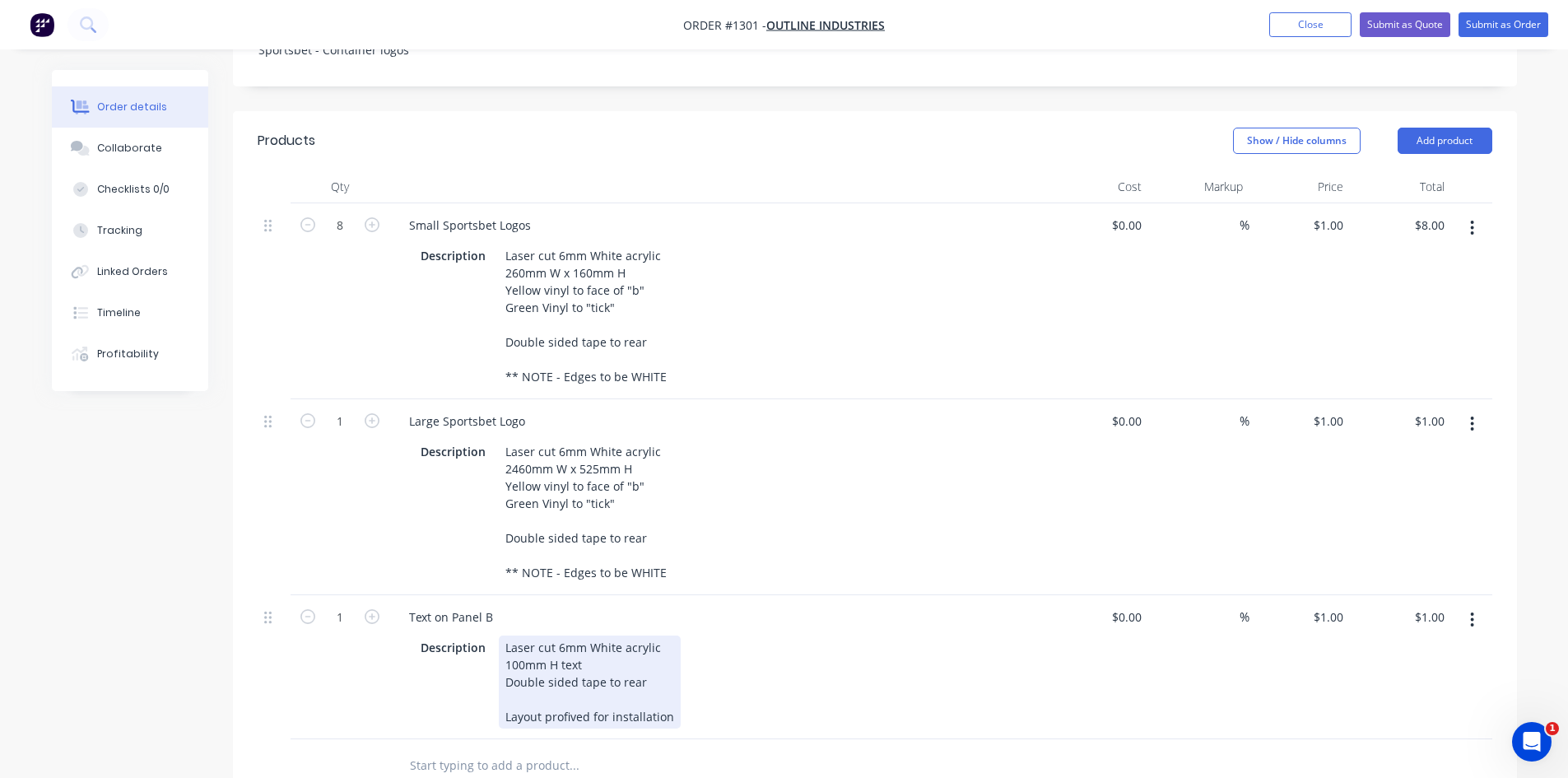
click at [563, 691] on div "Laser cut 6mm White acrylic 100mm H text Double sided tape to rear Layout profi…" at bounding box center [590, 682] width 182 height 93
click at [503, 693] on div "Laser cut 6mm White acrylic 100mm H text Double sided tape to rear Layout provi…" at bounding box center [591, 682] width 186 height 93
drag, startPoint x: 699, startPoint y: 690, endPoint x: 487, endPoint y: 699, distance: 212.2
click at [487, 699] on div "Description Laser cut 6mm White acrylic 100mm H text Double sided tape to rear …" at bounding box center [715, 682] width 602 height 93
copy div "Vinyl Layout provided for installation"
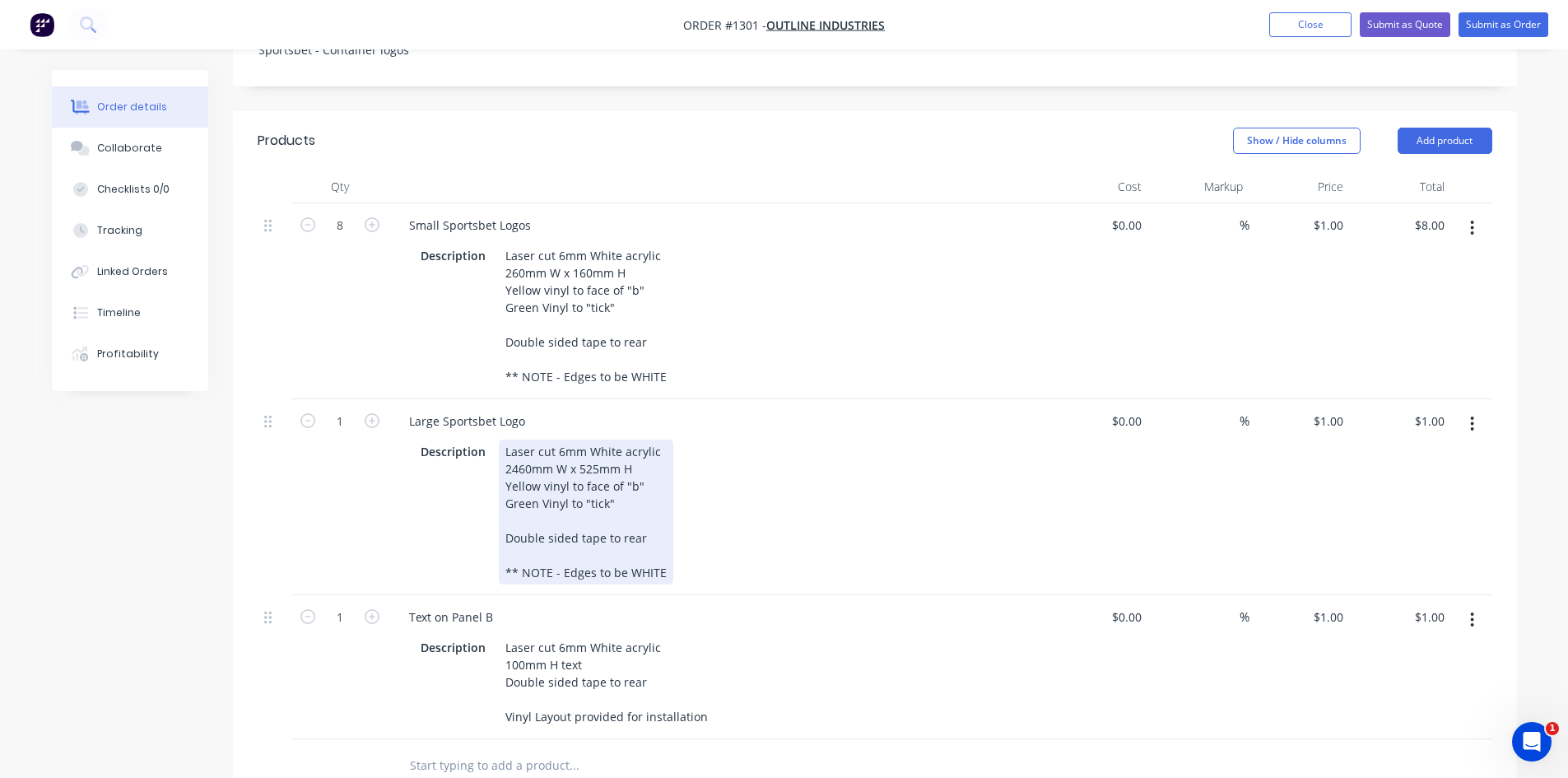
click at [662, 530] on div "Laser cut 6mm White acrylic 2460mm W x 525mm H Yellow vinyl to face of "b" Gree…" at bounding box center [586, 512] width 175 height 145
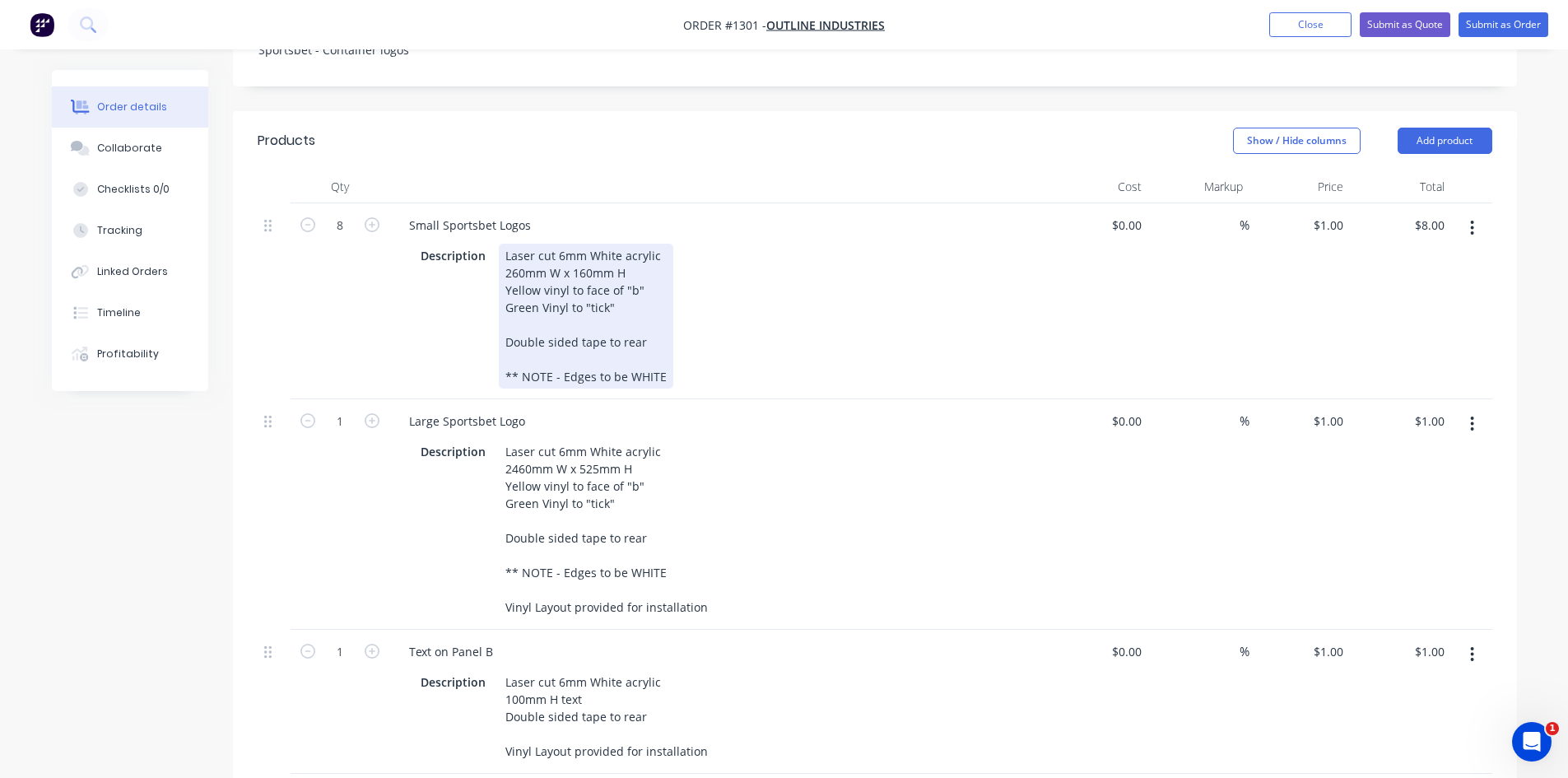
click at [660, 336] on div "Laser cut 6mm White acrylic 260mm W x 160mm H Yellow vinyl to face of "b" Green…" at bounding box center [586, 316] width 175 height 145
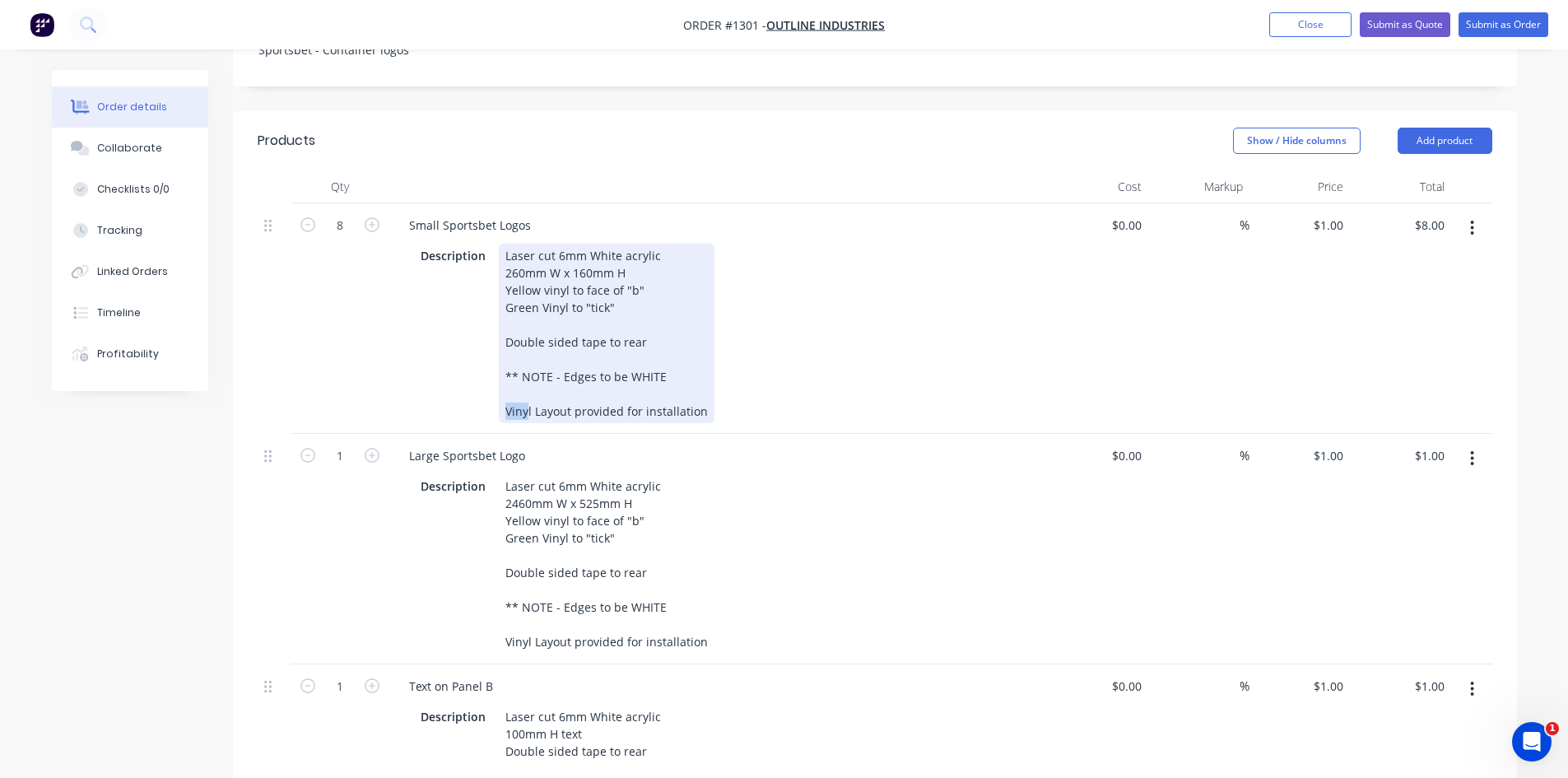
drag, startPoint x: 528, startPoint y: 370, endPoint x: 484, endPoint y: 378, distance: 44.7
click at [486, 376] on div "Description Laser cut 6mm White acrylic 260mm W x 160mm H Yellow vinyl to face …" at bounding box center [715, 334] width 602 height 179
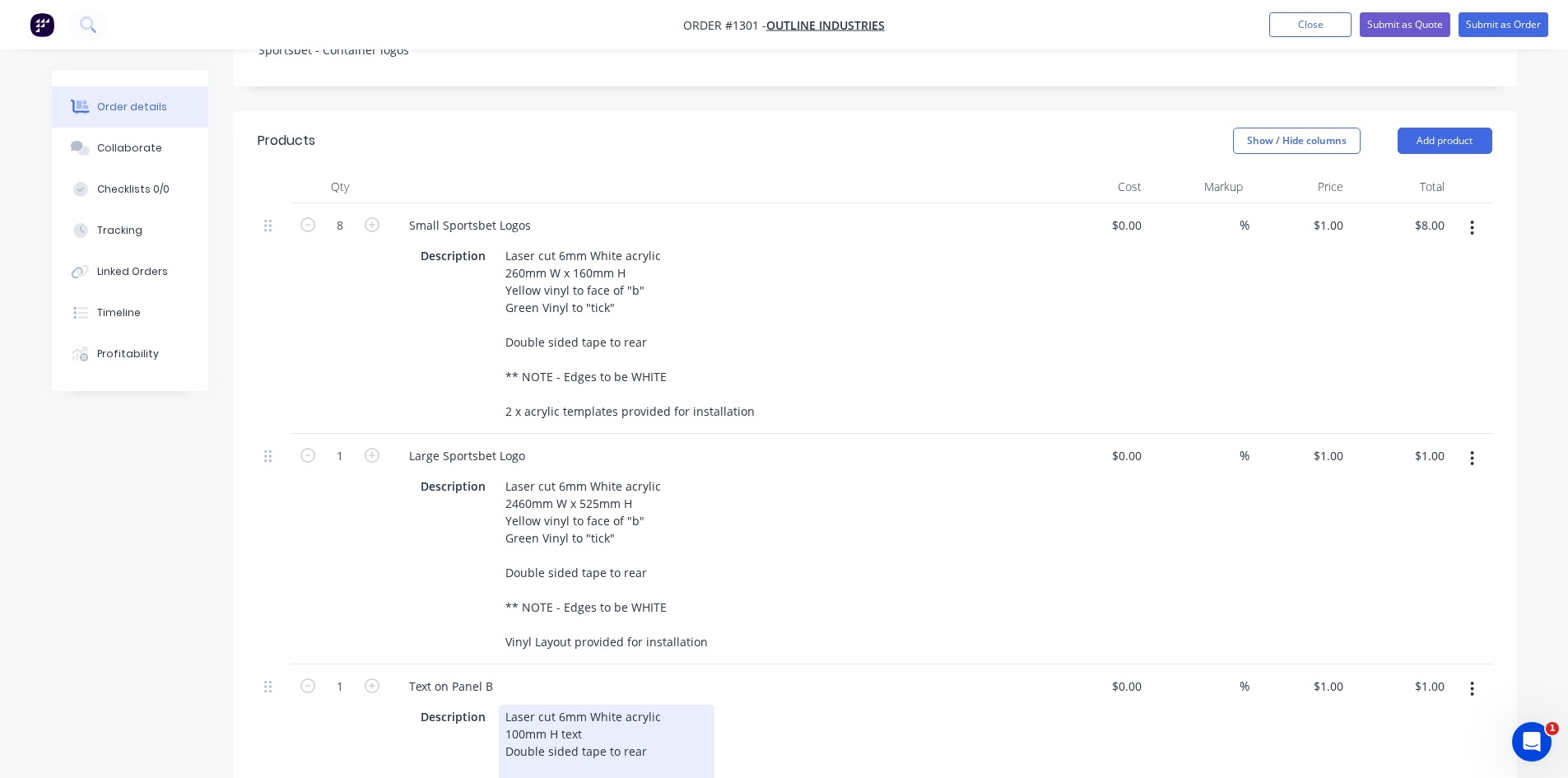
click at [881, 705] on div "Description Laser cut 6mm White acrylic 100mm H text Double sided tape to rear …" at bounding box center [715, 751] width 602 height 93
click at [995, 705] on div "Description Laser cut 6mm White acrylic 100mm H text Double sided tape to rear …" at bounding box center [715, 751] width 602 height 93
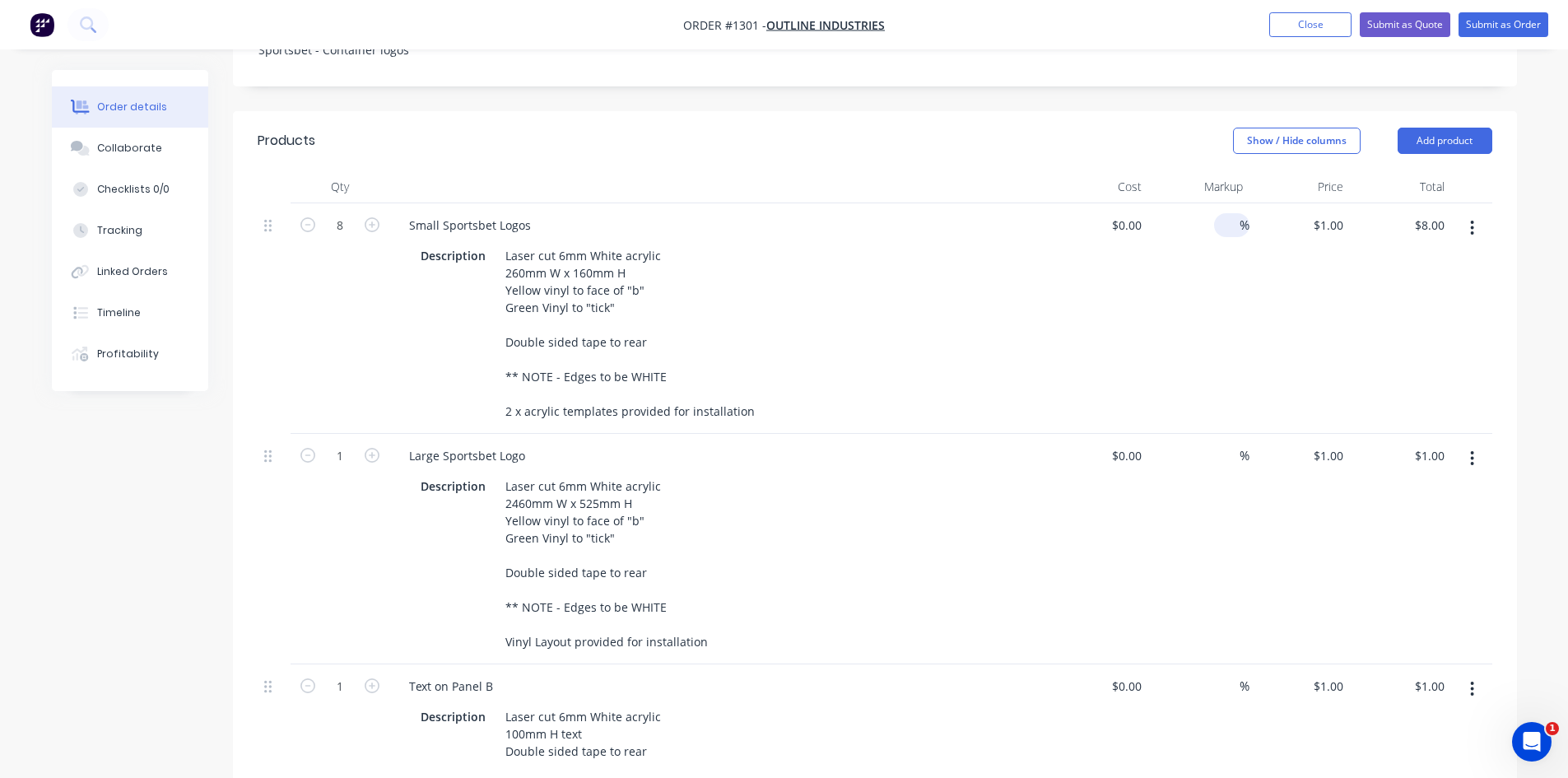
click at [1234, 213] on input at bounding box center [1230, 225] width 18 height 24
type input "45"
type input "$0.00"
click at [1236, 444] on input at bounding box center [1230, 456] width 18 height 24
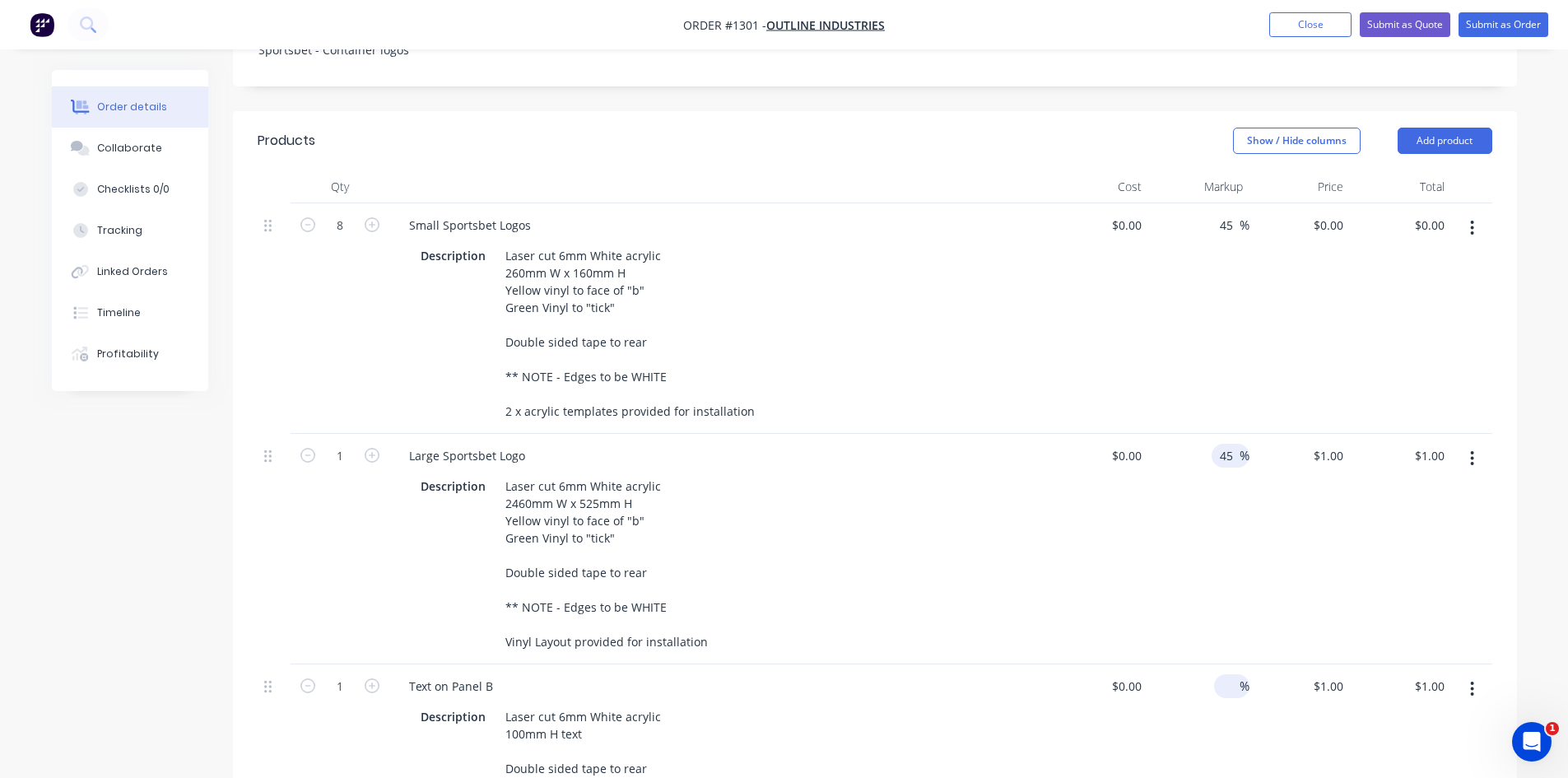
type input "45"
type input "$0.00"
click at [1226, 675] on input at bounding box center [1230, 687] width 18 height 24
type input "45"
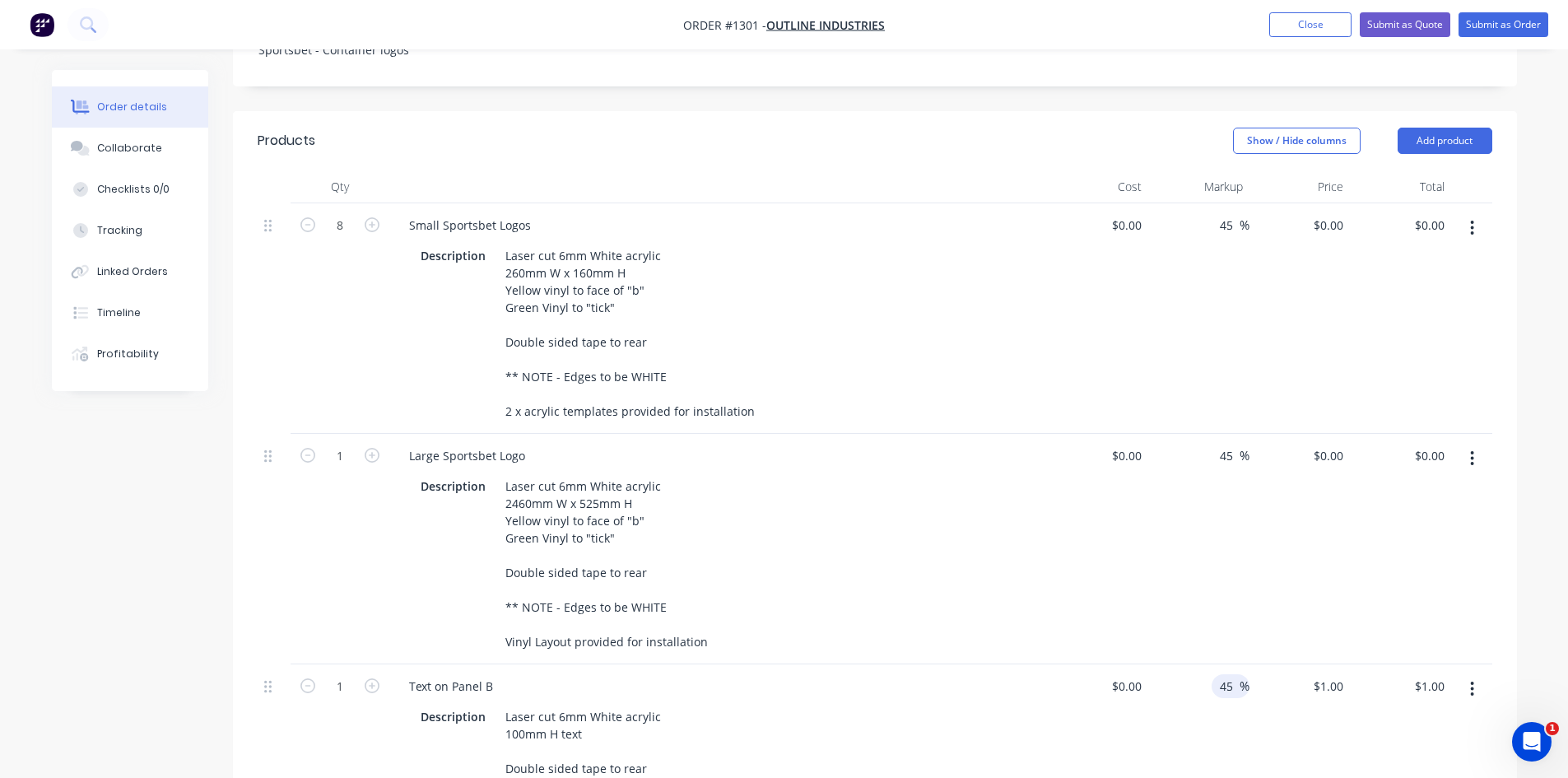
type input "$0.00"
click at [1072, 689] on div "$0.00 $0.00" at bounding box center [1099, 745] width 102 height 162
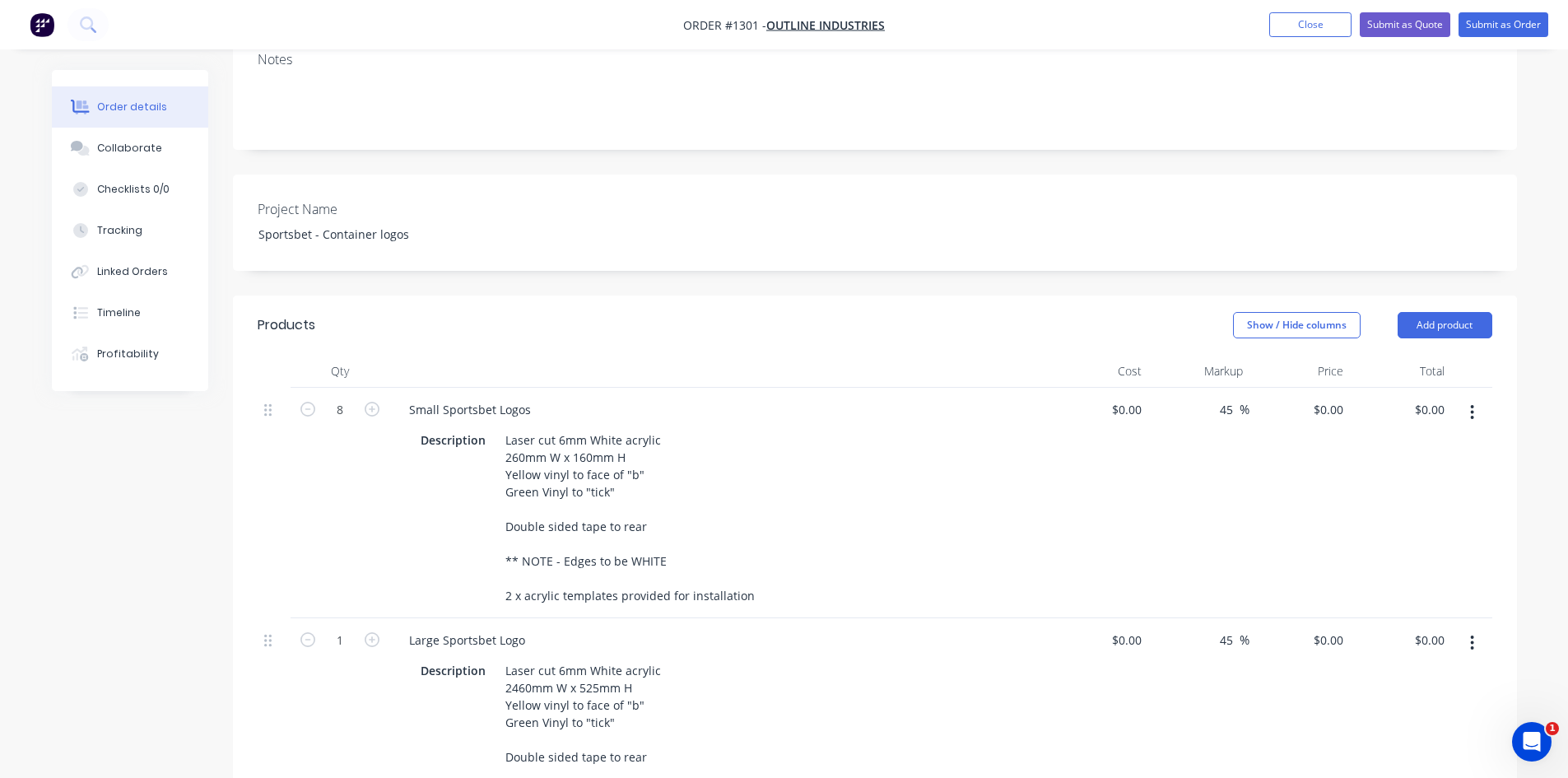
scroll to position [329, 0]
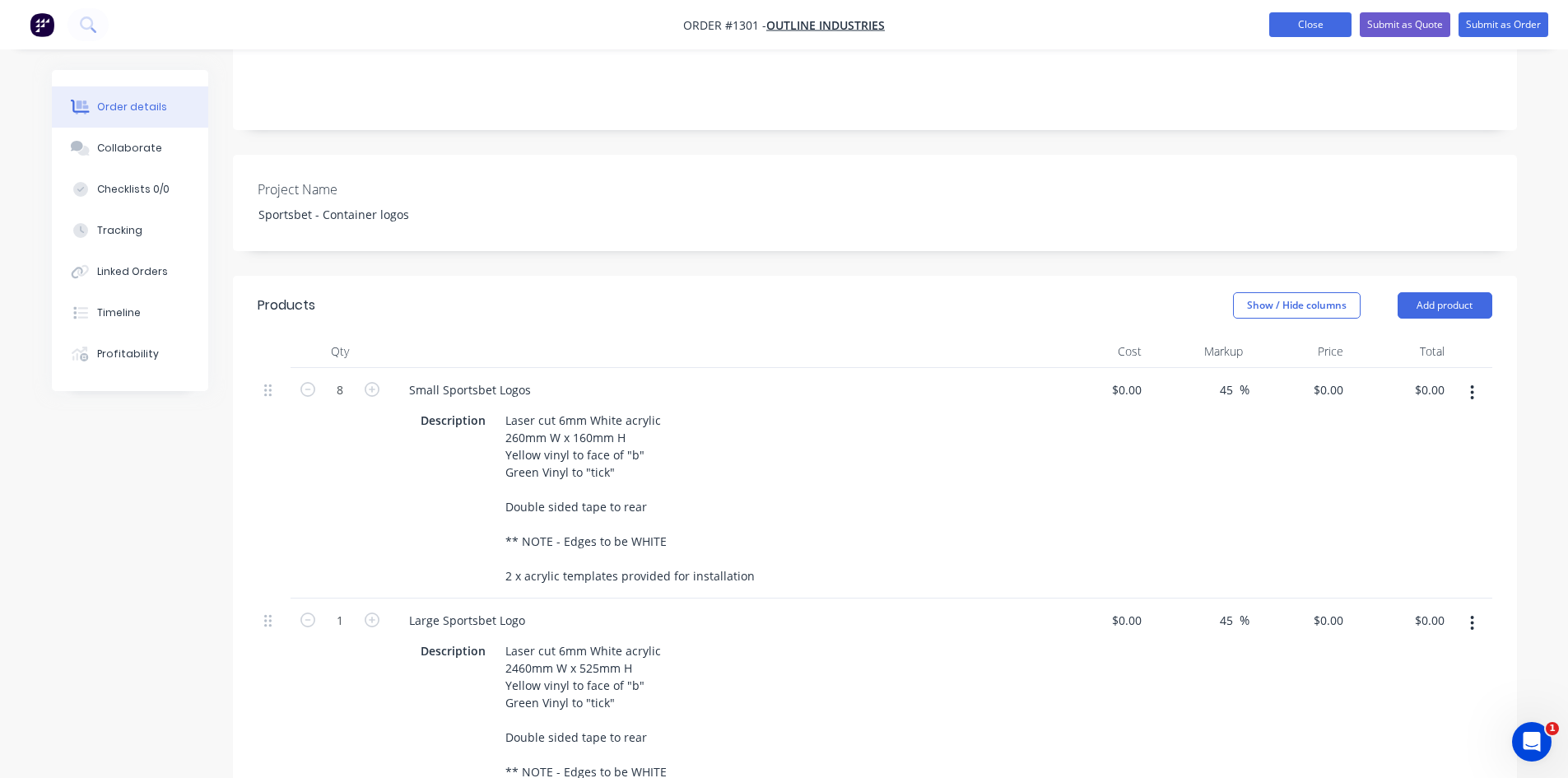
click at [1319, 26] on button "Close" at bounding box center [1310, 24] width 82 height 25
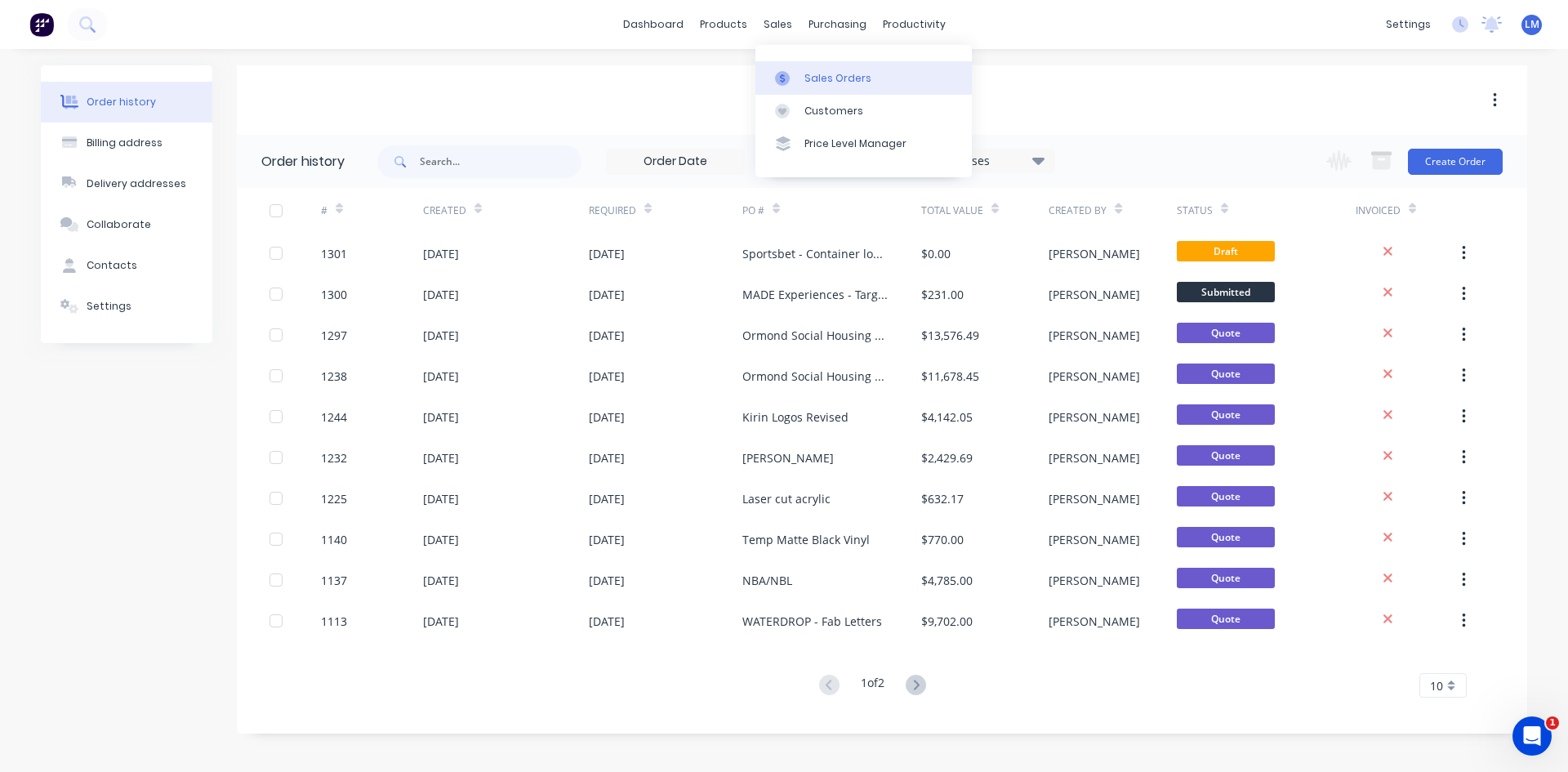
click at [810, 79] on div "Sales Orders" at bounding box center [838, 79] width 67 height 15
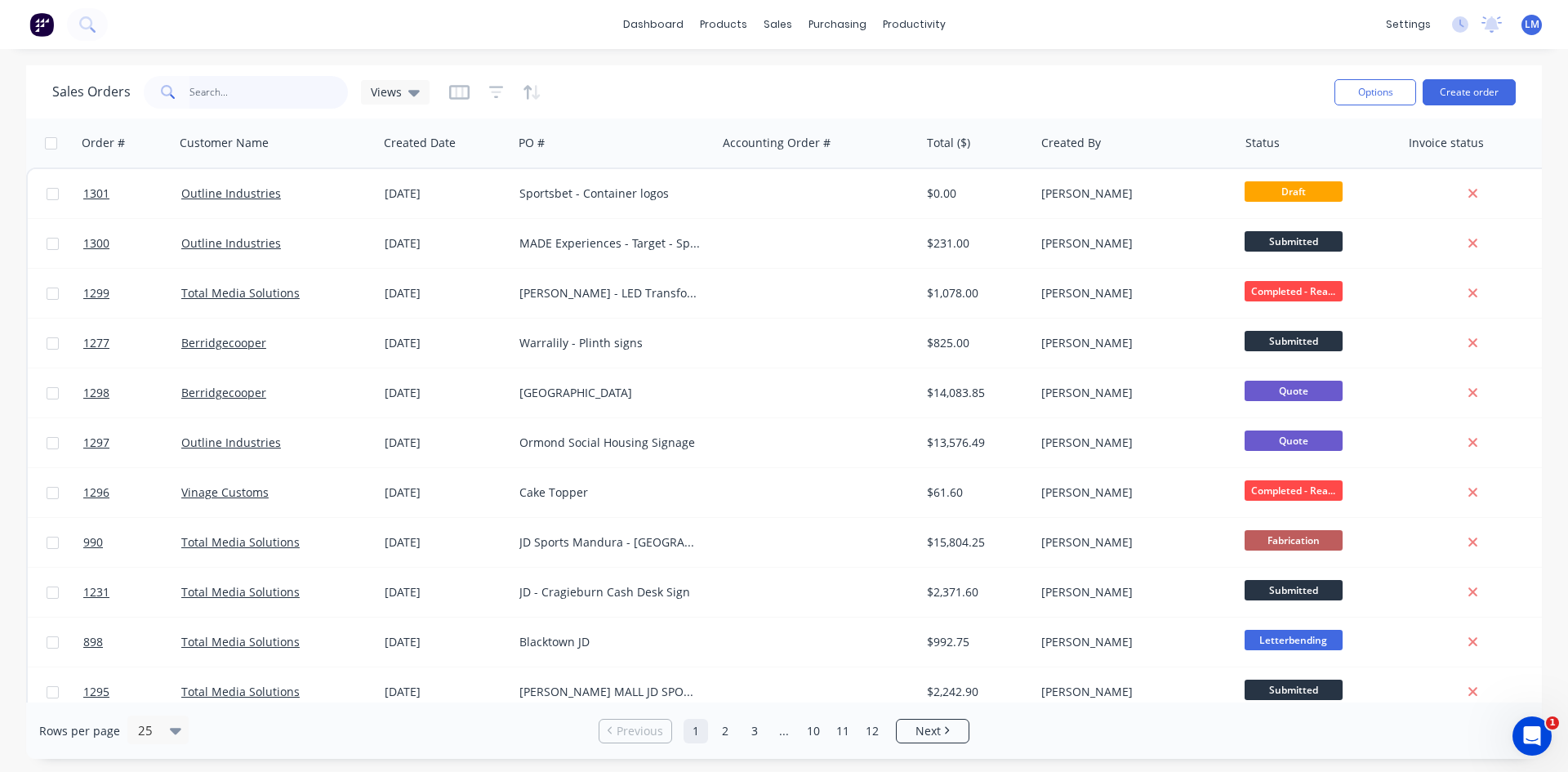
click at [238, 91] on input "text" at bounding box center [270, 93] width 160 height 33
type input "sterling"
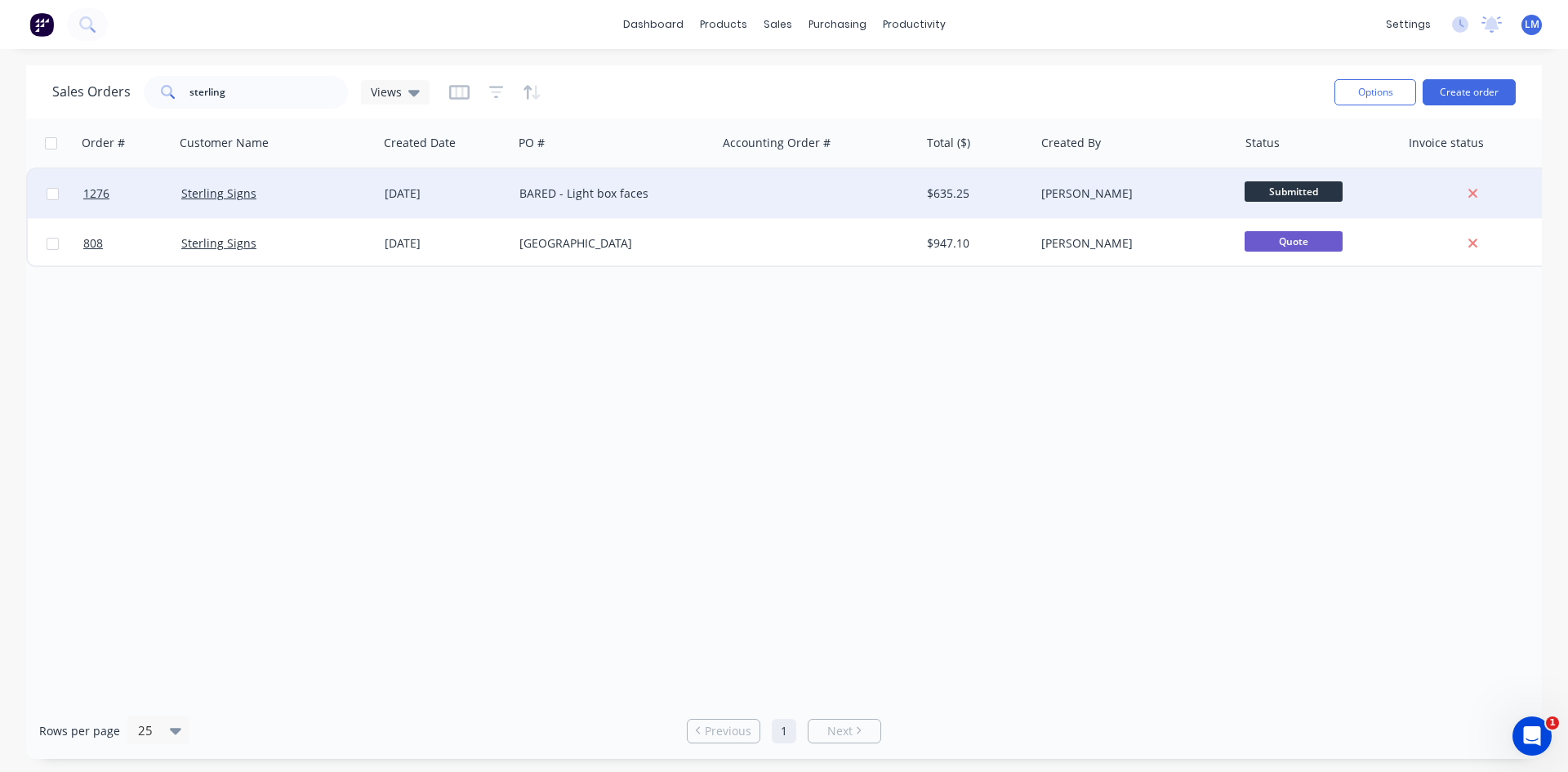
click at [700, 190] on div "BARED - Light box faces" at bounding box center [611, 193] width 182 height 17
